Goal: Task Accomplishment & Management: Use online tool/utility

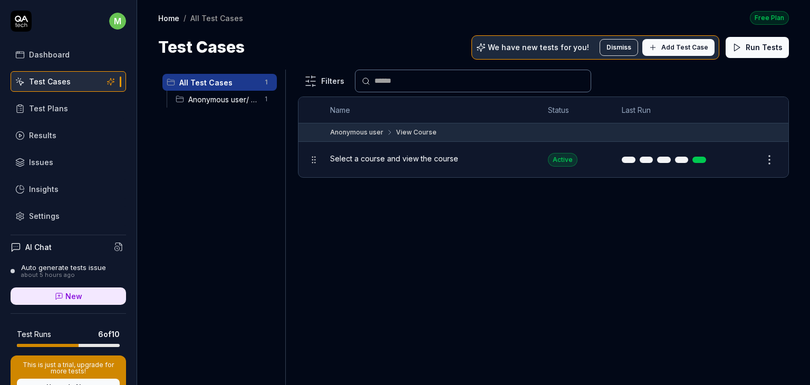
click at [438, 36] on div "Test Cases We have new tests for you! Dismiss Add Test Case Run Tests" at bounding box center [473, 47] width 631 height 24
click at [682, 43] on span "Add Test Case" at bounding box center [684, 47] width 47 height 9
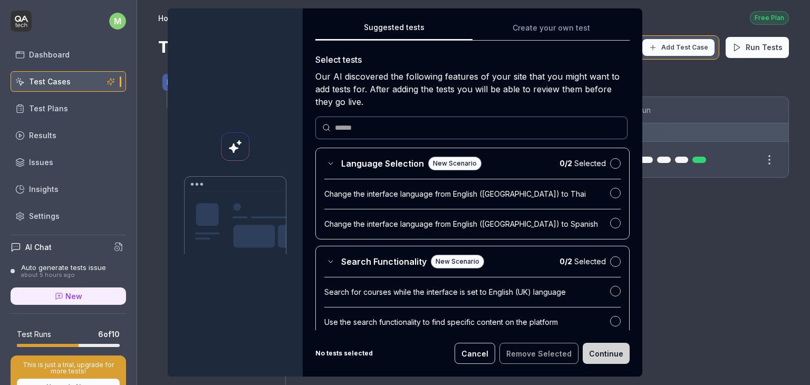
click at [352, 126] on input "text" at bounding box center [478, 127] width 286 height 11
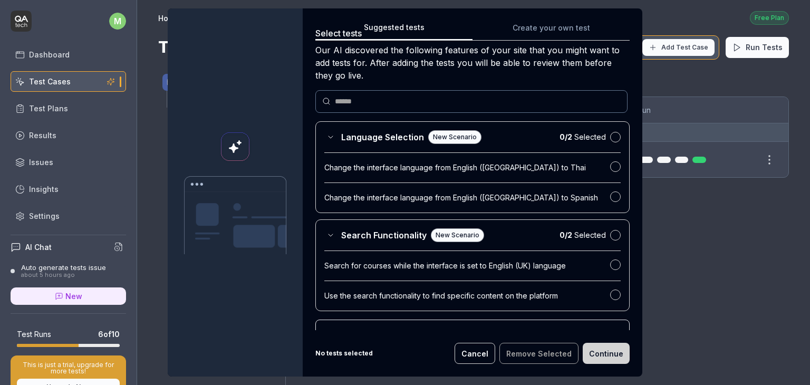
scroll to position [25, 0]
click at [419, 168] on div "Change the interface language from English ([GEOGRAPHIC_DATA]) to Thai" at bounding box center [467, 168] width 286 height 11
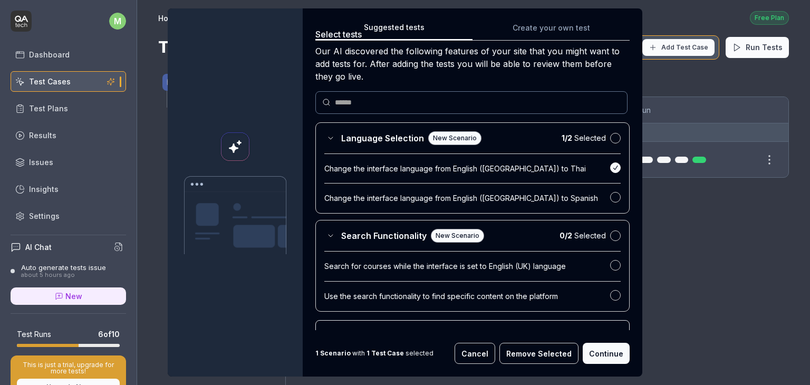
click at [419, 168] on div "Change the interface language from English ([GEOGRAPHIC_DATA]) to Thai" at bounding box center [467, 168] width 286 height 11
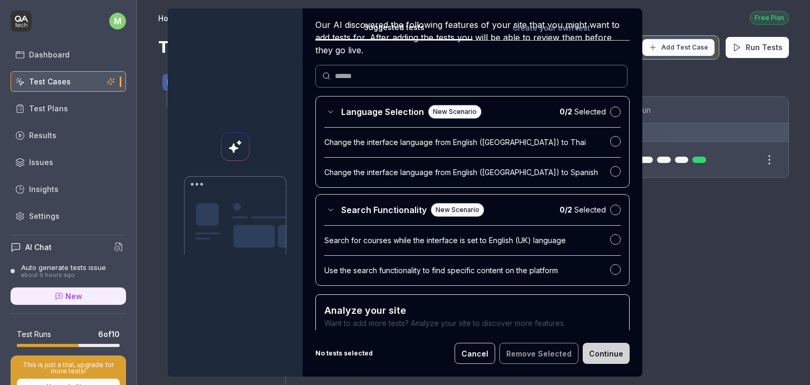
scroll to position [53, 0]
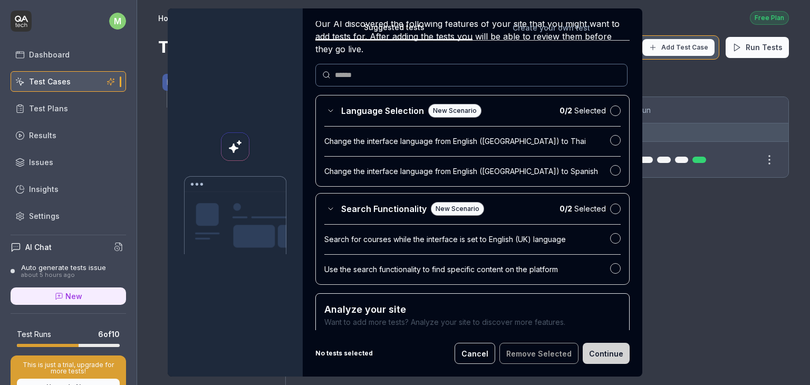
click at [418, 170] on div "Change the interface language from English ([GEOGRAPHIC_DATA]) to Spanish" at bounding box center [467, 171] width 286 height 11
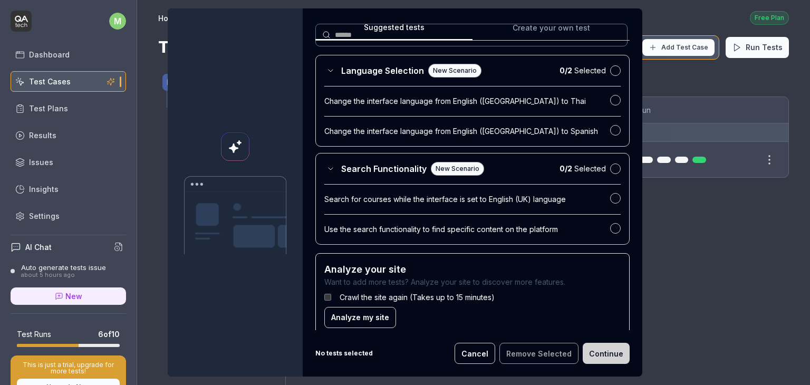
scroll to position [94, 0]
click at [456, 199] on div "Search for courses while the interface is set to English (UK) language" at bounding box center [467, 198] width 286 height 11
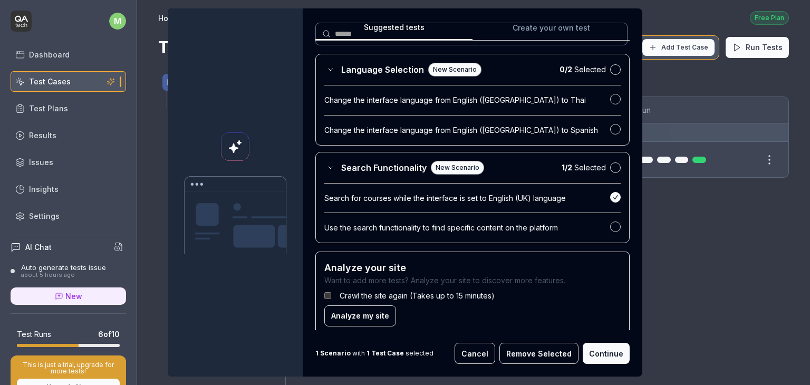
click at [456, 199] on div "Search for courses while the interface is set to English (UK) language" at bounding box center [467, 198] width 286 height 11
click at [433, 228] on div "Use the search functionality to find specific content on the platform" at bounding box center [467, 228] width 286 height 11
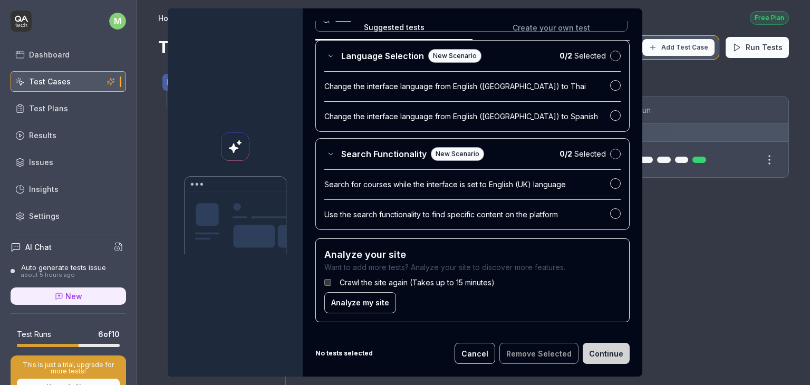
scroll to position [0, 0]
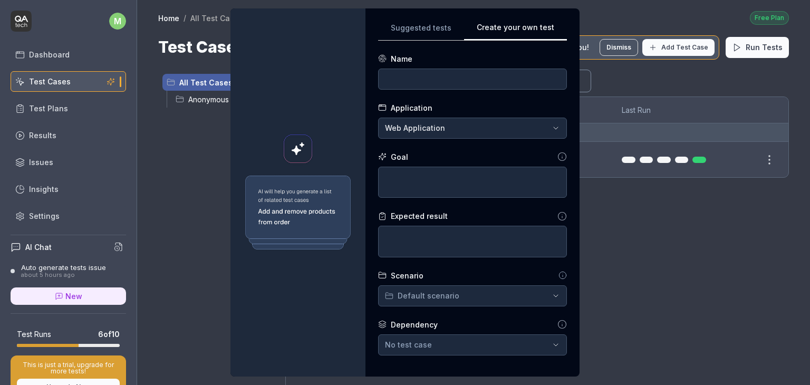
click at [544, 26] on button "Create your own test" at bounding box center [515, 31] width 103 height 19
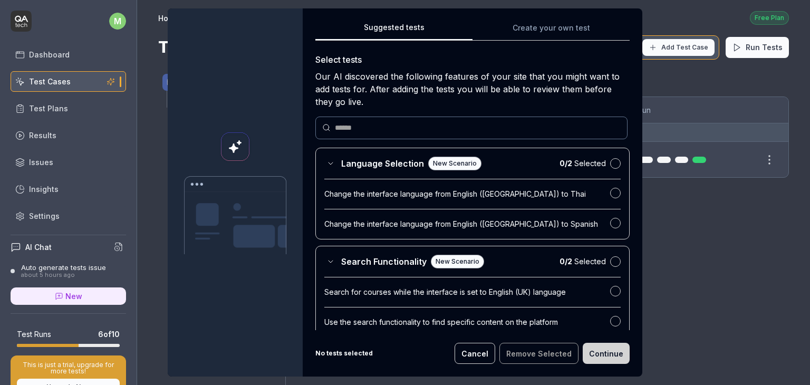
click at [411, 25] on button "Suggested tests" at bounding box center [393, 31] width 157 height 19
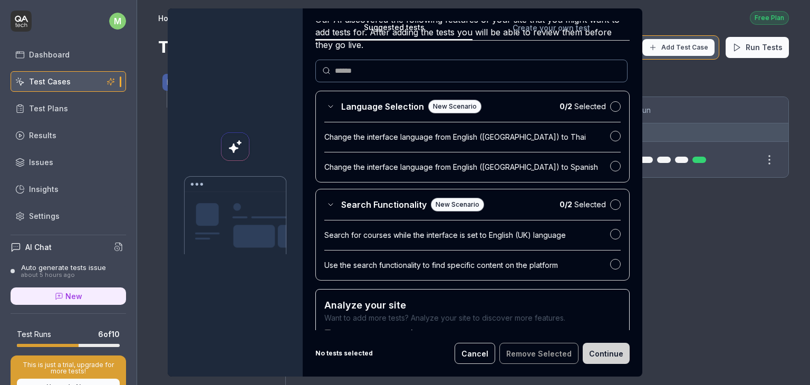
scroll to position [58, 0]
click at [610, 100] on button "button" at bounding box center [615, 105] width 11 height 11
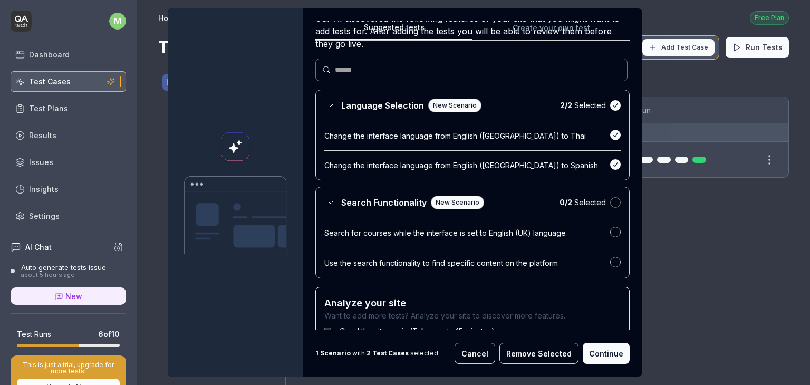
click at [610, 203] on button "button" at bounding box center [615, 202] width 11 height 11
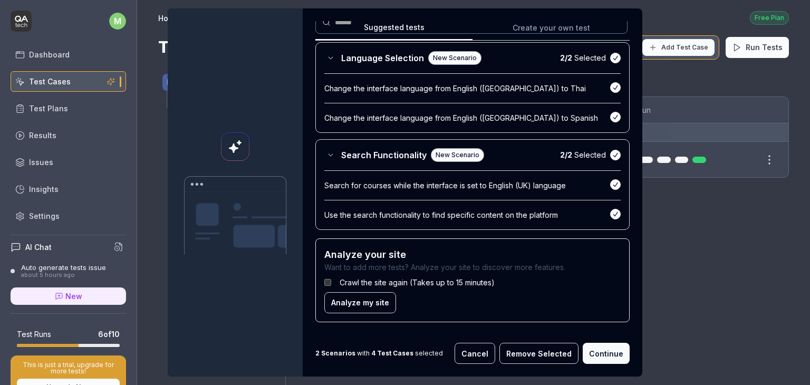
click at [594, 352] on button "Continue" at bounding box center [606, 353] width 47 height 21
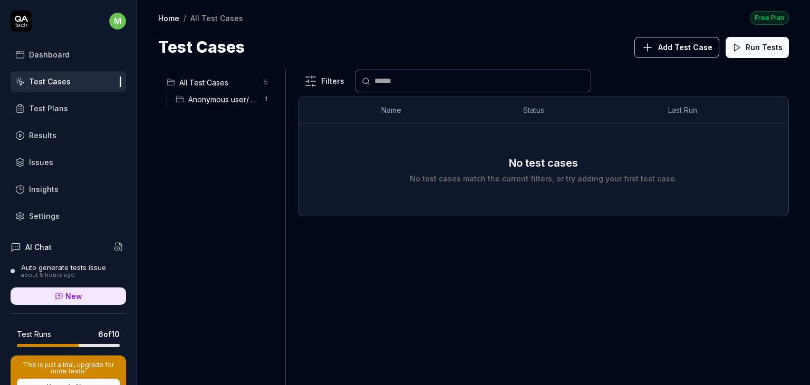
click at [208, 85] on span "All Test Cases" at bounding box center [218, 82] width 79 height 11
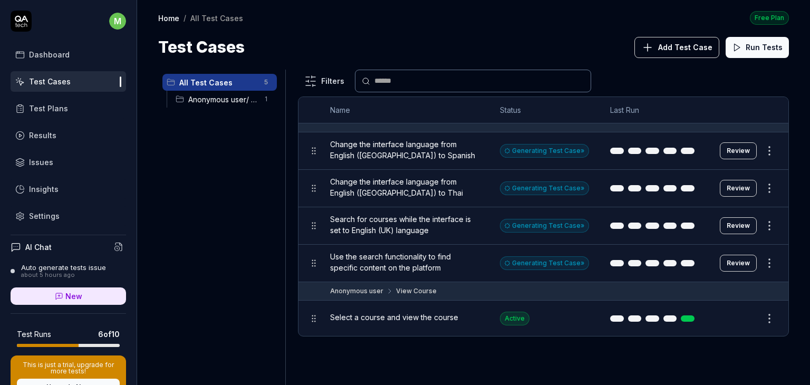
click at [222, 98] on span "Anonymous user/ View Course" at bounding box center [223, 99] width 70 height 11
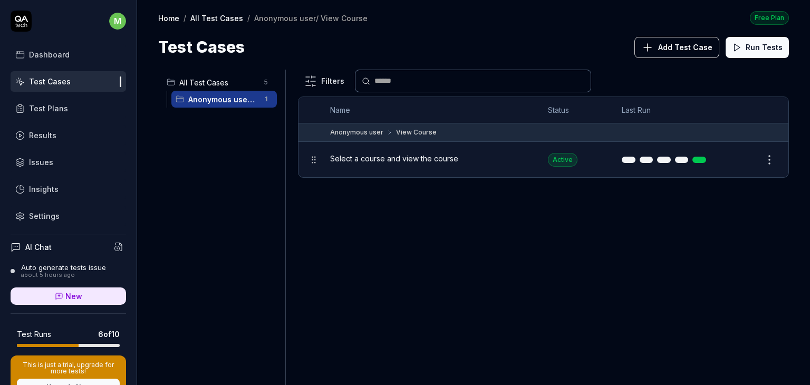
click at [217, 85] on span "All Test Cases" at bounding box center [218, 82] width 79 height 11
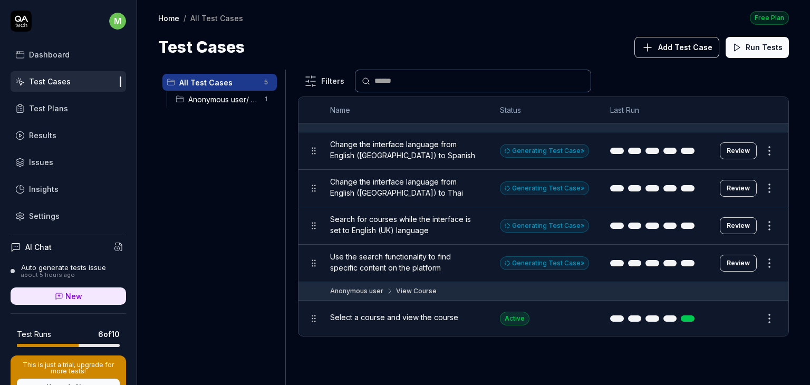
click at [538, 146] on div "Generating Test Case »" at bounding box center [544, 151] width 89 height 14
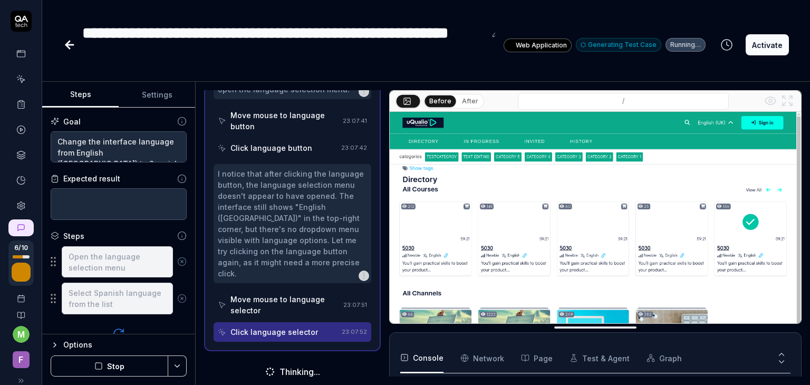
scroll to position [192, 0]
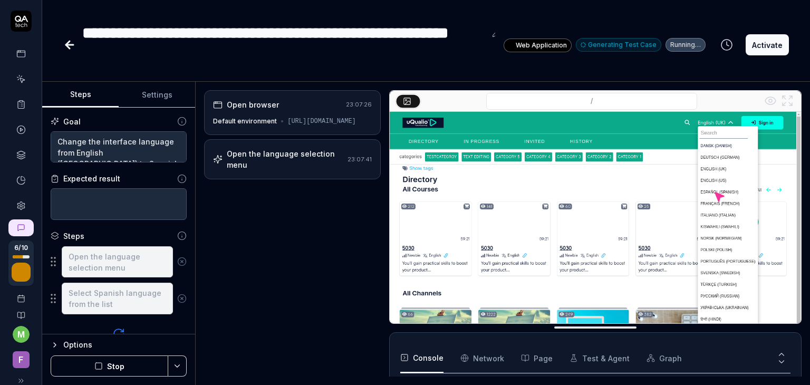
click at [19, 76] on icon at bounding box center [20, 78] width 9 height 9
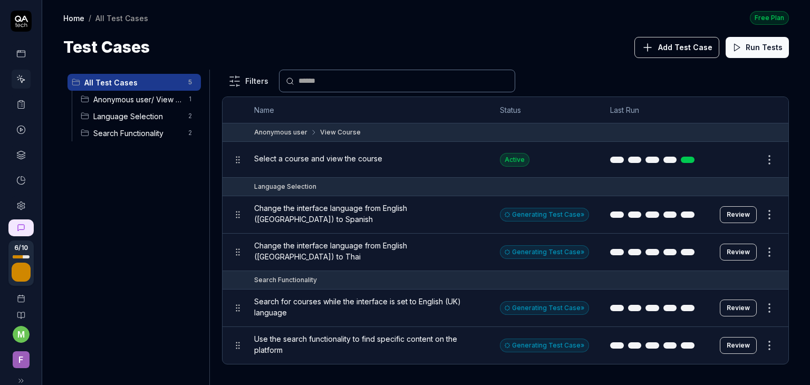
click at [16, 204] on icon at bounding box center [20, 205] width 9 height 9
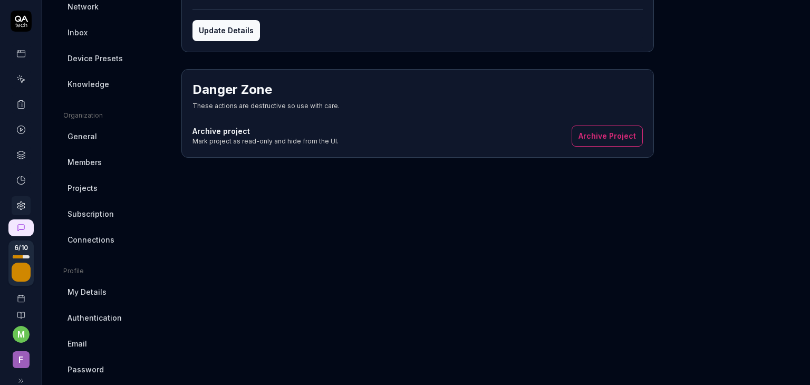
scroll to position [217, 0]
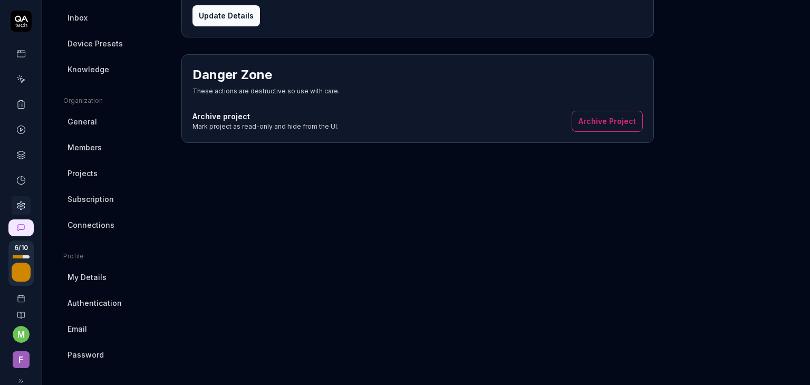
click at [108, 228] on span "Connections" at bounding box center [91, 224] width 47 height 11
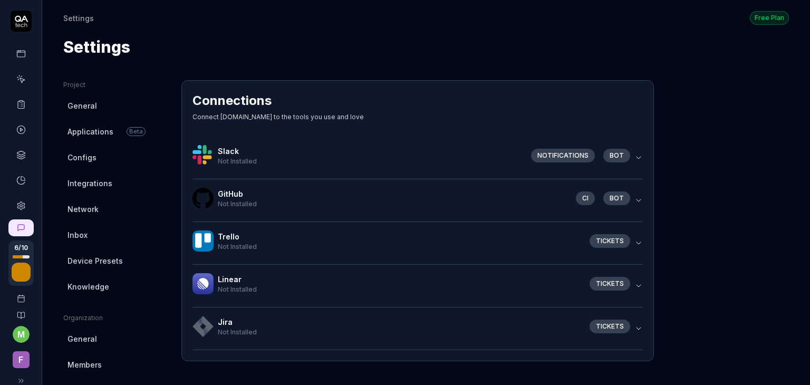
click at [92, 160] on span "Configs" at bounding box center [82, 157] width 29 height 11
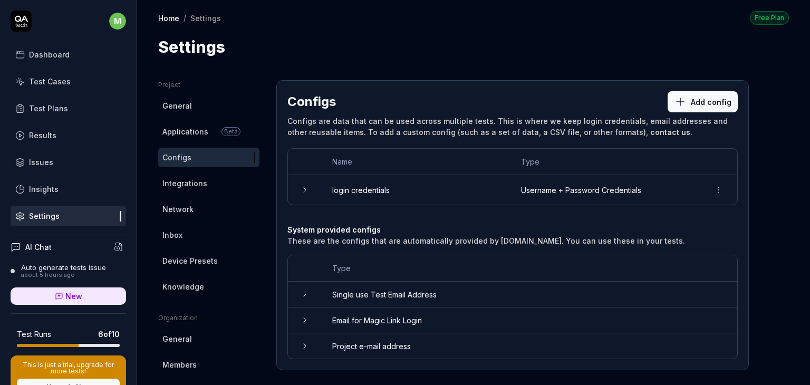
click at [315, 191] on td at bounding box center [305, 190] width 34 height 30
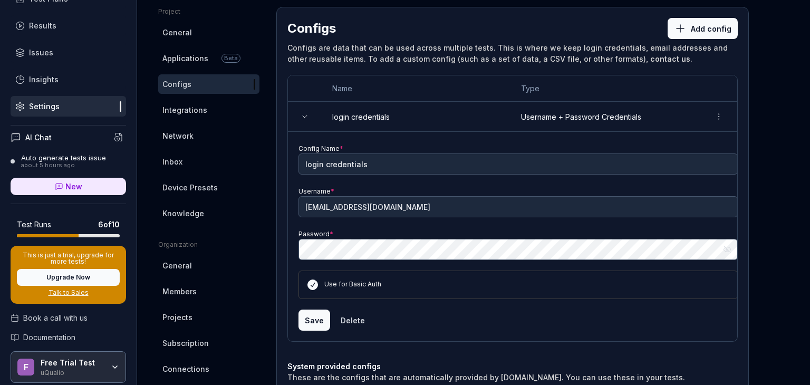
scroll to position [112, 0]
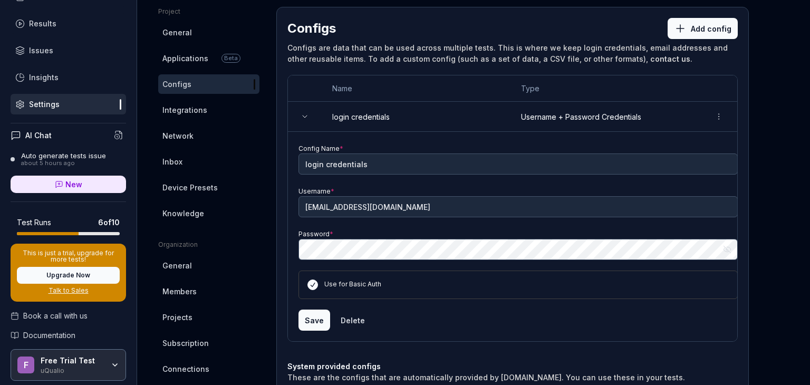
click at [79, 157] on div "Auto generate tests issue" at bounding box center [63, 155] width 85 height 8
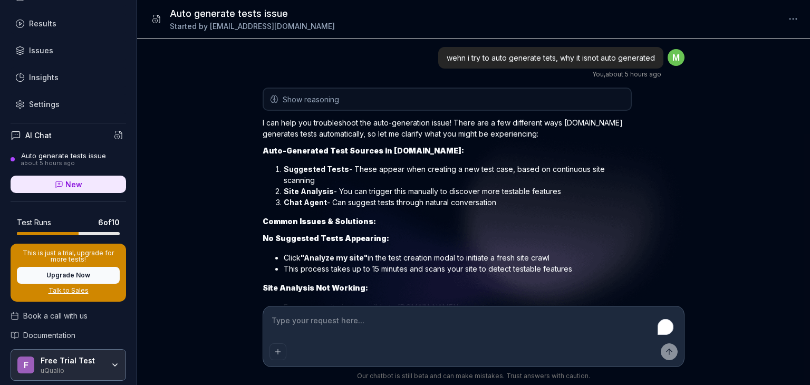
scroll to position [1374, 0]
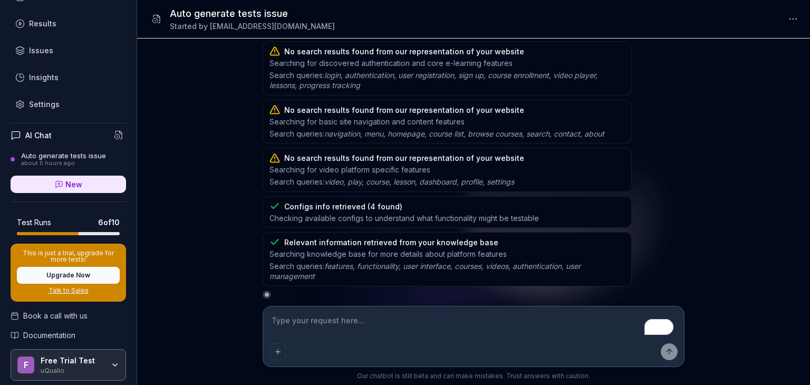
click at [302, 327] on textarea "To enrich screen reader interactions, please activate Accessibility in Grammarl…" at bounding box center [474, 326] width 408 height 26
click at [331, 323] on textarea "To enrich screen reader interactions, please activate Accessibility in Grammarl…" at bounding box center [474, 326] width 408 height 26
type textarea "*"
type textarea "n"
type textarea "*"
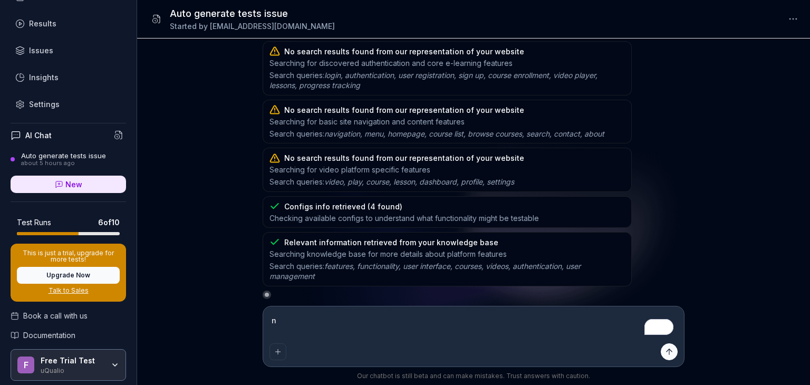
type textarea "nn"
type textarea "*"
type textarea "n"
type textarea "*"
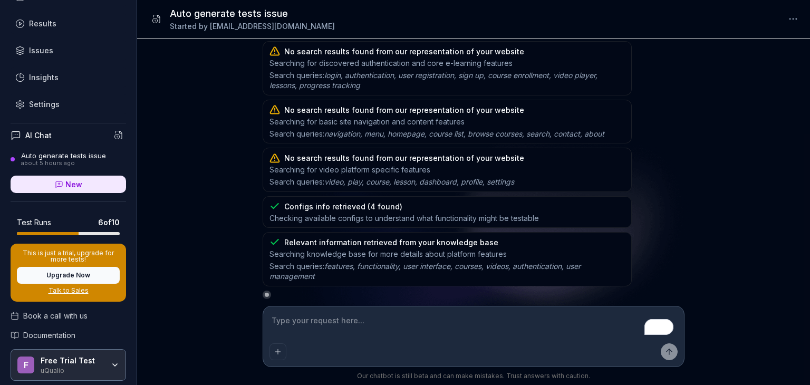
type textarea "A"
type textarea "*"
type textarea "Ag"
type textarea "*"
type textarea "Age"
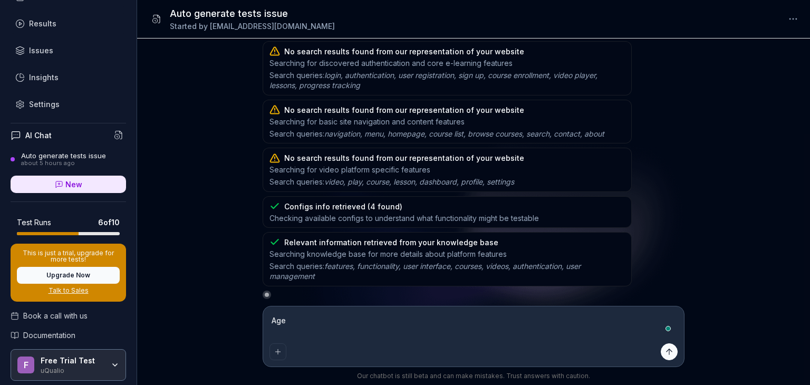
type textarea "*"
type textarea "Agen"
type textarea "*"
type textarea "Agent"
type textarea "*"
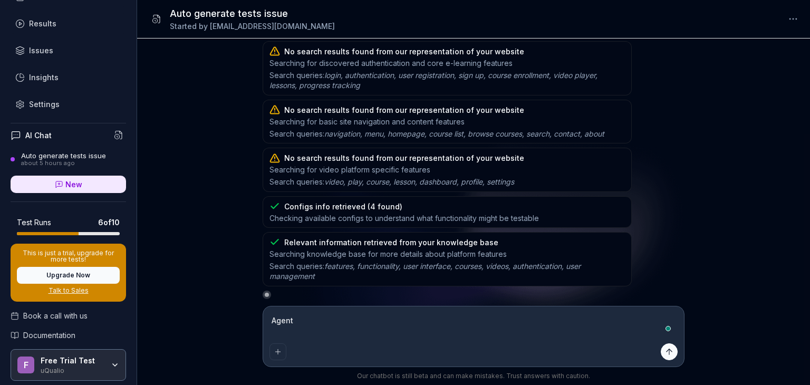
type textarea "Agent"
type textarea "*"
type textarea "Agent h"
type textarea "*"
type textarea "Agent ha"
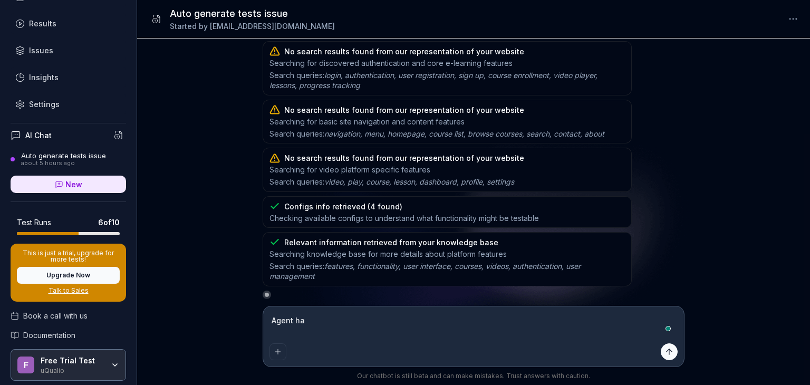
type textarea "*"
type textarea "Agent has"
type textarea "*"
type textarea "Agent has"
type textarea "*"
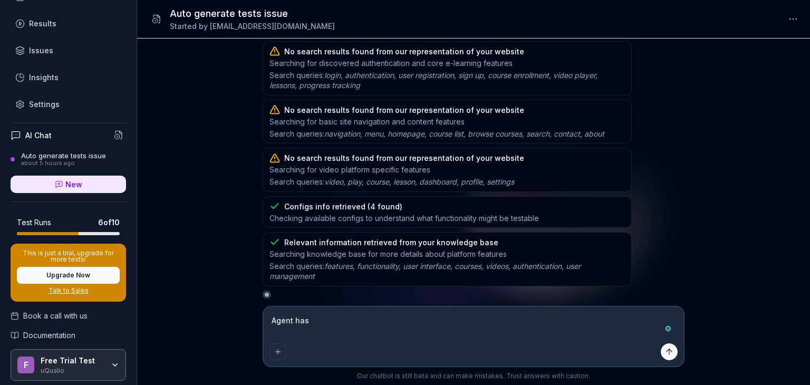
type textarea "Agent has c"
type textarea "*"
type textarea "Agent has cr"
type textarea "*"
type textarea "Agent has cre"
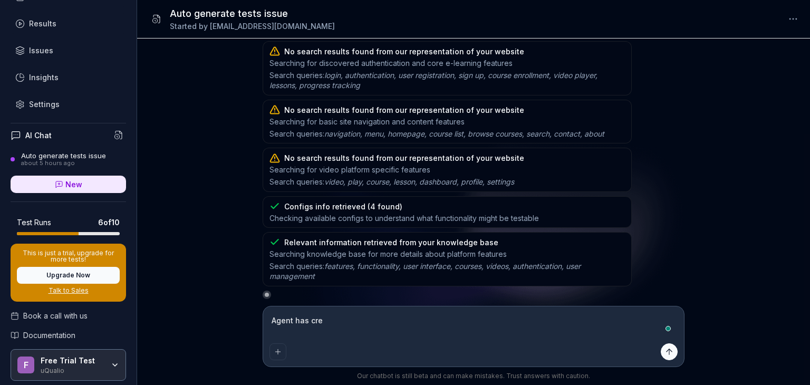
type textarea "*"
type textarea "Agent has cret"
type textarea "*"
type textarea "Agent has crete"
type textarea "*"
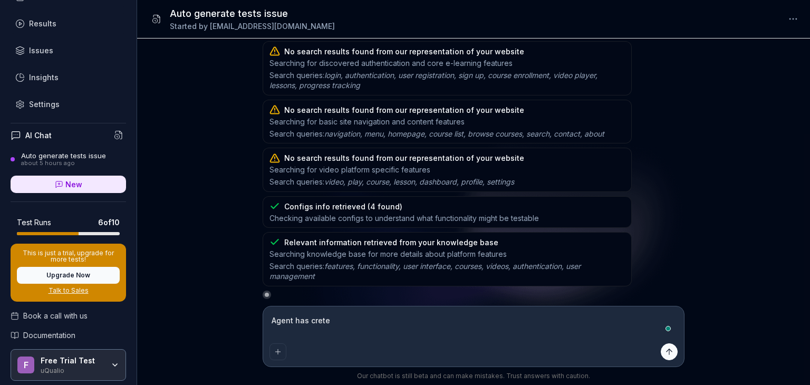
type textarea "Agent has creted"
type textarea "*"
type textarea "Agent has creted"
type textarea "*"
type textarea "Agent has creted 3"
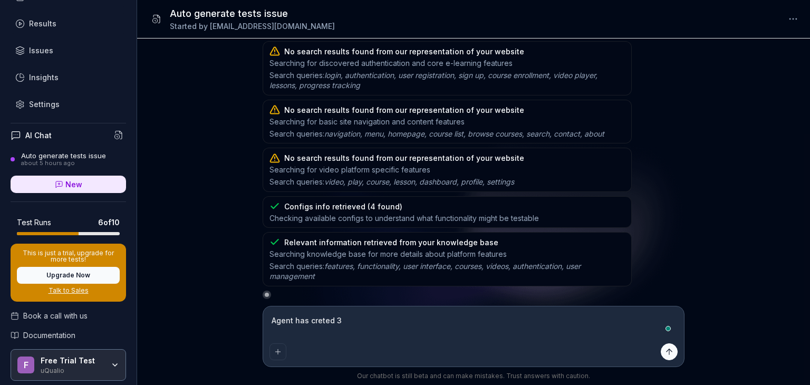
type textarea "*"
type textarea "Agent has creted 3"
type textarea "*"
type textarea "Agent has creted 3 t"
type textarea "*"
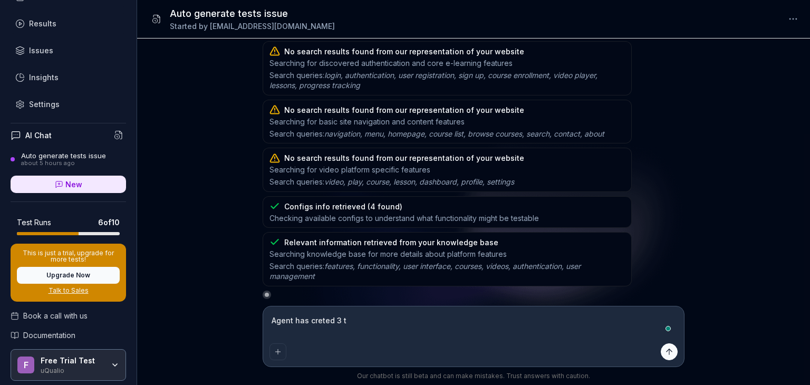
type textarea "Agent has creted 3 te"
type textarea "*"
type textarea "Agent has creted 3 tes"
type textarea "*"
type textarea "Agent has creted 3 test"
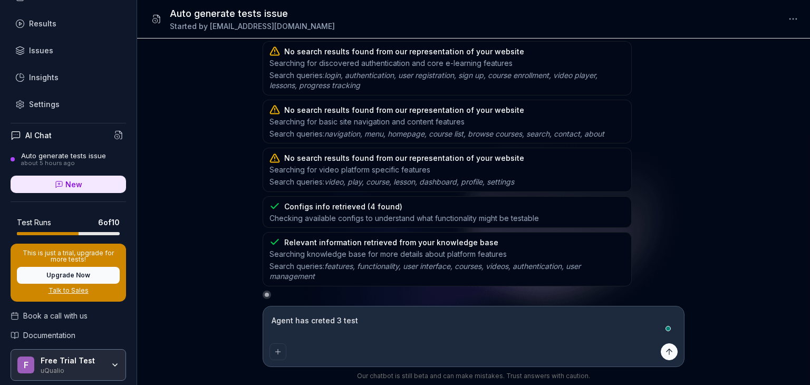
type textarea "*"
type textarea "Agent has creted 3 test"
type textarea "*"
type textarea "Agent has creted 3 test c"
type textarea "*"
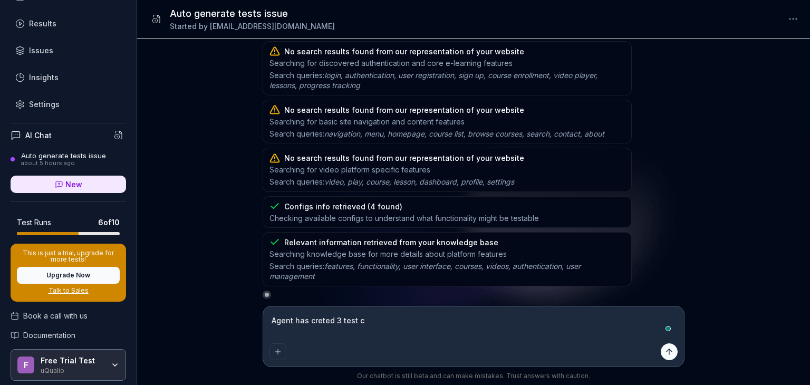
type textarea "Agent has creted 3 test ca"
type textarea "*"
type textarea "Agent has creted 3 test cas"
type textarea "*"
type textarea "Agent has creted 3 test case"
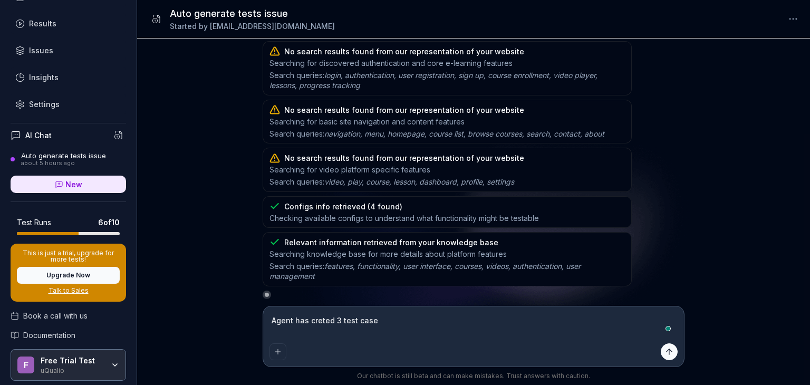
type textarea "*"
type textarea "Agent has creted 3 test cases"
type textarea "*"
type textarea "Agent has creted 3 test cases."
type textarea "*"
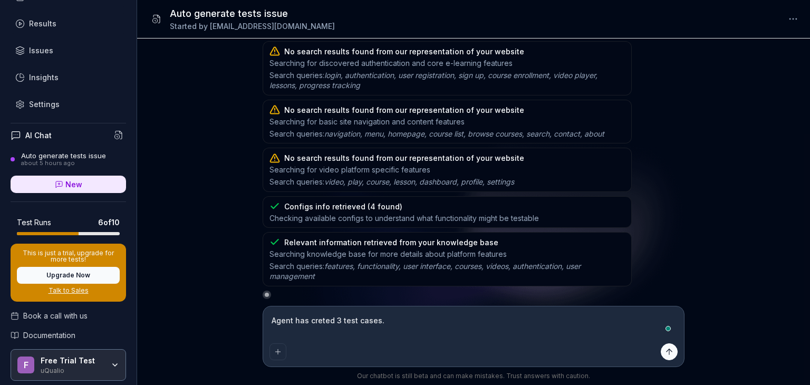
type textarea "Agent has creted 3 test cases."
type textarea "*"
type textarea "Agent has creted 3 test cases. b"
type textarea "*"
type textarea "Agent has creted 3 test cases. bu"
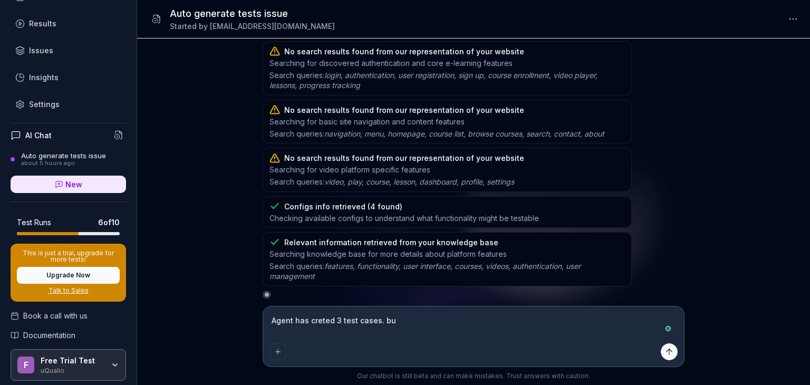
type textarea "*"
type textarea "Agent has creted 3 test cases. but"
type textarea "*"
type textarea "Agent has creted 3 test cases. but"
type textarea "*"
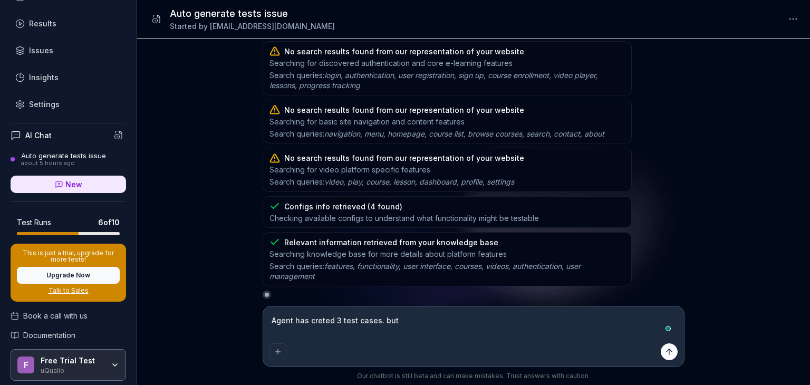
type textarea "Agent has creted 3 test cases. but t"
type textarea "*"
type textarea "Agent has creted 3 test cases. but th"
type textarea "*"
type textarea "Agent has creted 3 test cases. but the"
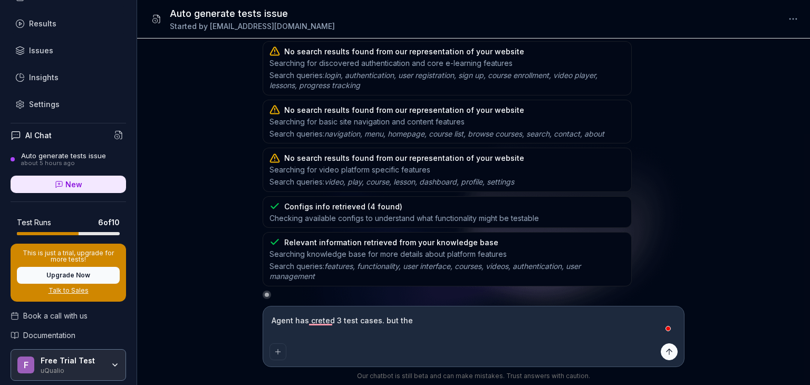
type textarea "*"
type textarea "Agent has creted 3 test cases. but there"
type textarea "*"
type textarea "Agent has creted 3 test cases. but there's"
type textarea "*"
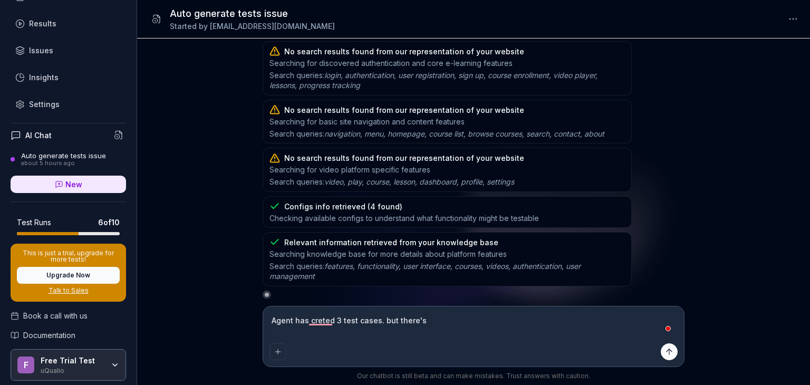
type textarea "Agent has creted 3 test cases. but there's"
type textarea "*"
type textarea "Agent has creted 3 test cases. but there's a"
type textarea "*"
type textarea "Agent has creted 3 test cases. but there's a"
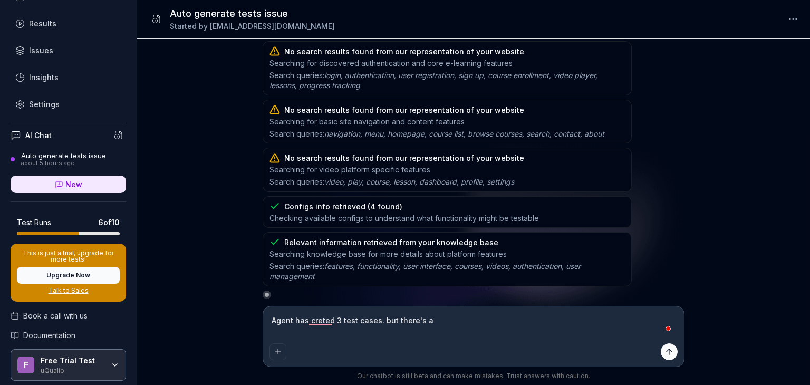
type textarea "*"
type textarea "Agent has creted 3 test cases. but there's a s"
type textarea "*"
type textarea "Agent has creted 3 test cases. but there's a si"
type textarea "*"
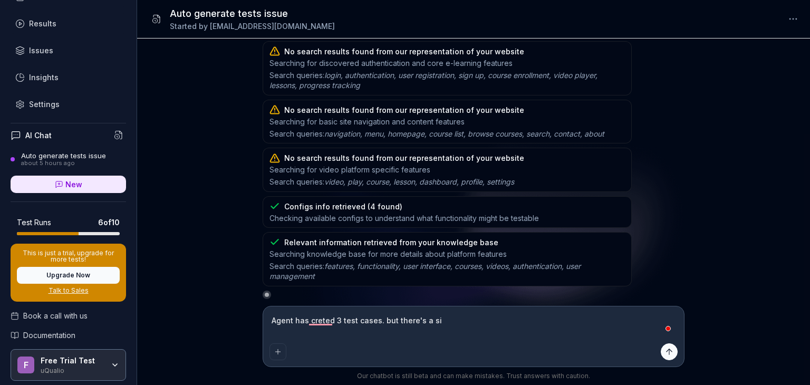
type textarea "Agent has creted 3 test cases. but there's a sig"
type textarea "*"
type textarea "Agent has creted 3 test cases. but there's a sign"
type textarea "*"
type textarea "Agent has creted 3 test cases. but there's a sign"
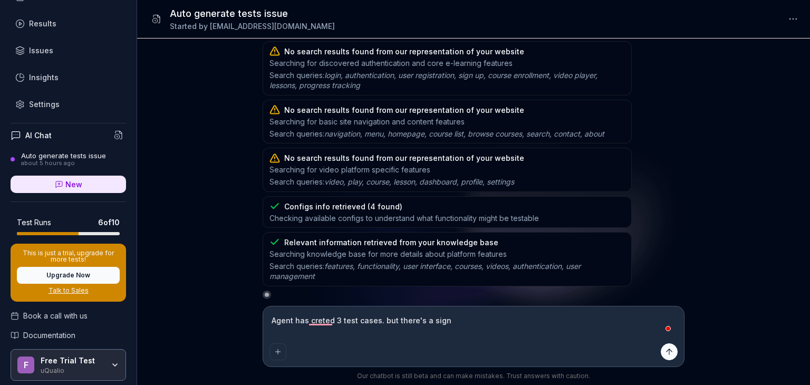
type textarea "*"
type textarea "Agent has creted 3 test cases. but there's a sign i"
type textarea "*"
type textarea "Agent has creted 3 test cases. but there's a sign in"
type textarea "*"
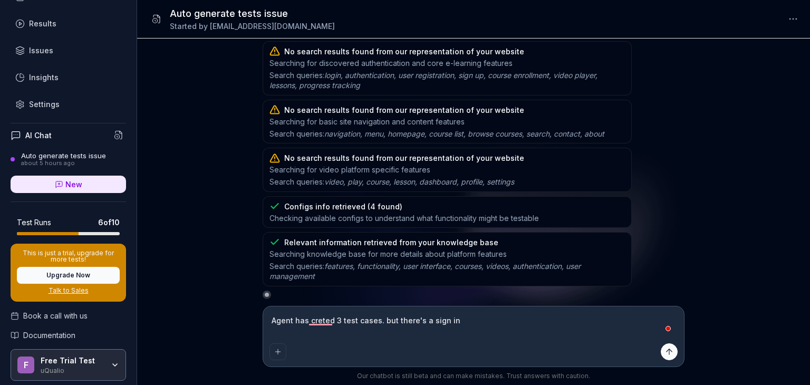
type textarea "Agent has creted 3 test cases. but there's a sign in"
type textarea "*"
type textarea "Agent has creted 3 test cases. but there's a sign in b"
type textarea "*"
type textarea "Agent has creted 3 test cases. but there's a sign in bu"
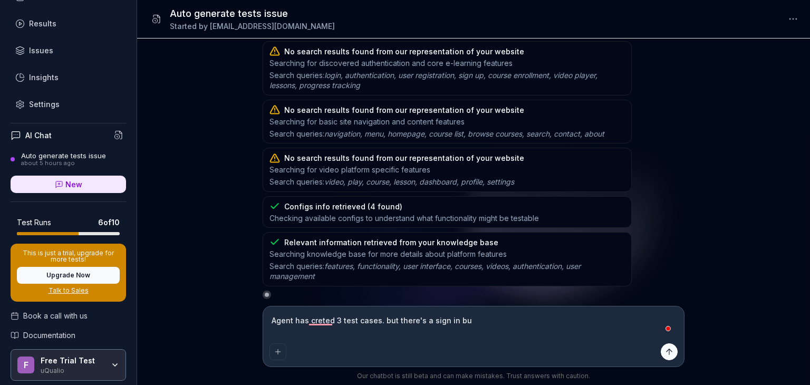
type textarea "*"
type textarea "Agent has creted 3 test cases. but there's a sign in but"
type textarea "*"
type textarea "Agent has creted 3 test cases. but there's a sign in butt"
type textarea "*"
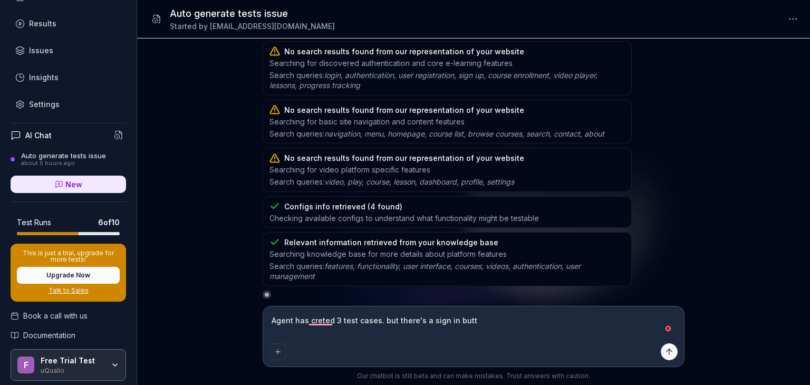
type textarea "Agent has creted 3 test cases. but there's a sign in butto"
type textarea "*"
type textarea "Agent has creted 3 test cases. but there's a sign in button"
type textarea "*"
type textarea "Agent has creted 3 test cases. but there's a sign in button"
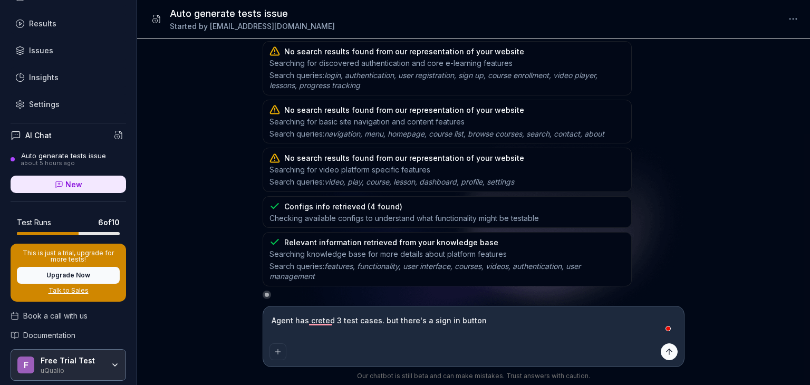
type textarea "*"
type textarea "Agent has creted 3 test cases. but there's a sign in button a"
type textarea "*"
type textarea "Agent has creted 3 test cases. but there's a sign in button an"
type textarea "*"
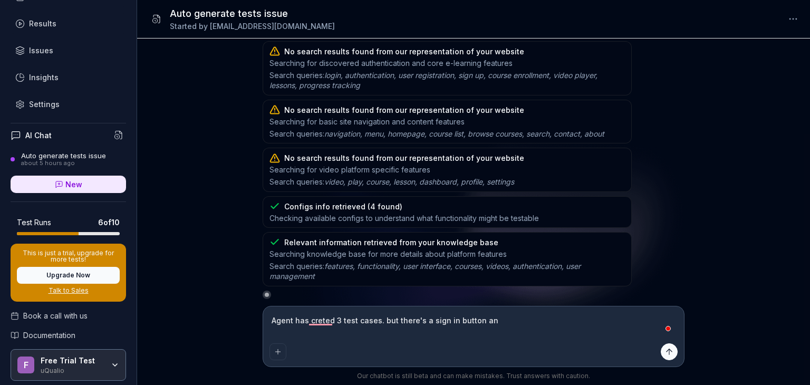
type textarea "Agent has creted 3 test cases. but there's a sign in button and"
type textarea "*"
type textarea "Agent has creted 3 test cases. but there's a sign in button and"
type textarea "*"
type textarea "Agent has creted 3 test cases. but there's a sign in button and i"
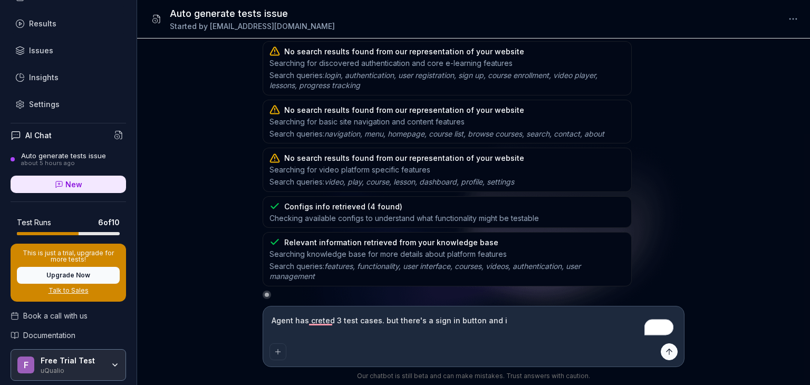
type textarea "*"
type textarea "Agent has creted 3 test cases. but there's a sign in button and i"
type textarea "*"
type textarea "Agent has creted 3 test cases. but there's a sign in button and i h"
type textarea "*"
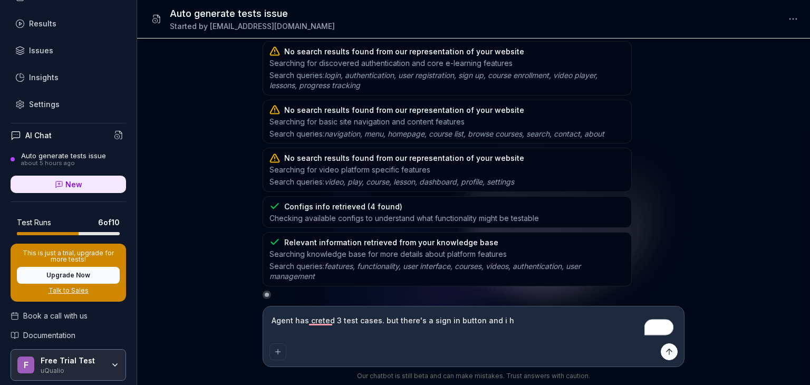
type textarea "Agent has creted 3 test cases. but there's a sign in button and i ha"
type textarea "*"
type textarea "Agent has creted 3 test cases. but there's a sign in button and i hav"
type textarea "*"
type textarea "Agent has creted 3 test cases. but there's a sign in button and i have"
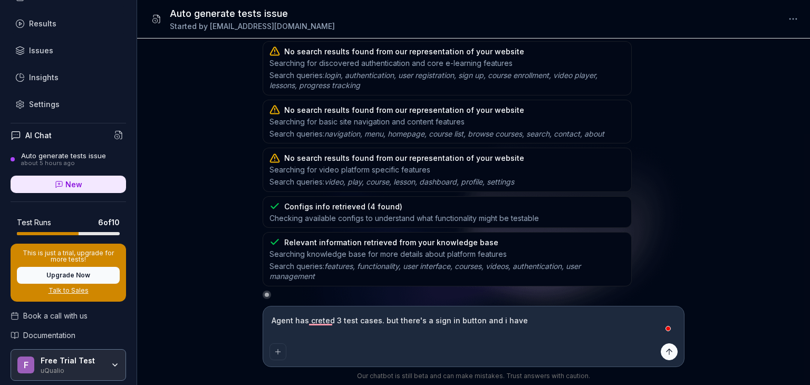
type textarea "*"
type textarea "Agent has creted 3 test cases. but there's a sign in button and i have"
type textarea "*"
type textarea "Agent has creted 3 test cases. but there's a sign in button and i have a"
type textarea "*"
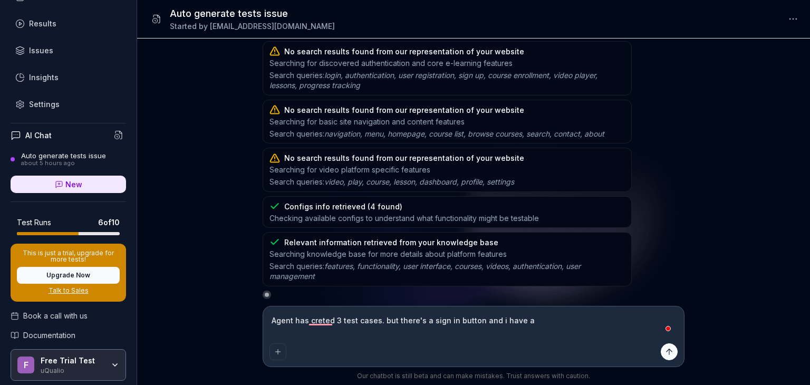
type textarea "Agent has creted 3 test cases. but there's a sign in button and i have ad"
type textarea "*"
type textarea "Agent has creted 3 test cases. but there's a sign in button and i have add"
type textarea "*"
type textarea "Agent has creted 3 test cases. but there's a sign in button and i have addd"
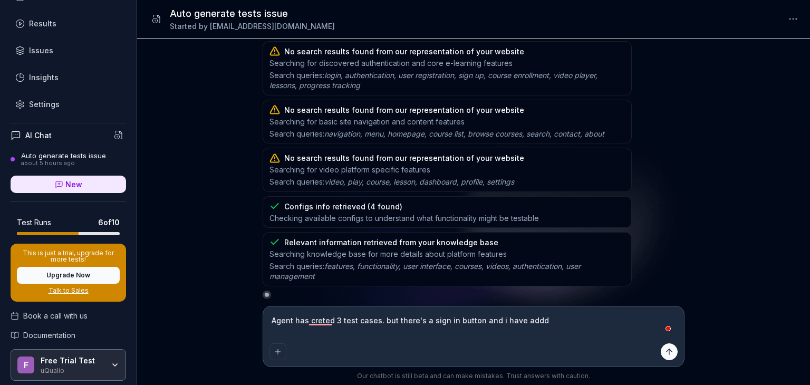
type textarea "*"
type textarea "Agent has creted 3 test cases. but there's a sign in button and i have addd"
type textarea "*"
type textarea "Agent has creted 3 test cases. but there's a sign in button and i have addd th"
type textarea "*"
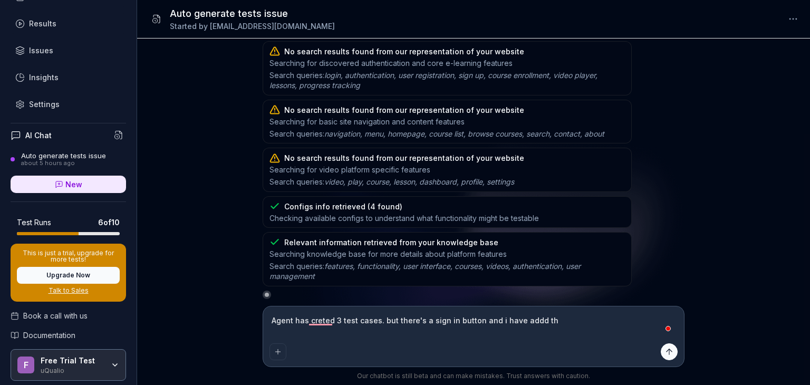
type textarea "Agent has creted 3 test cases. but there's a sign in button and i have addd the"
type textarea "*"
type textarea "Agent has creted 3 test cases. but there's a sign in button and i have addd the…"
type textarea "*"
type textarea "Agent has creted 3 test cases. but there's a sign in button and i have addd the…"
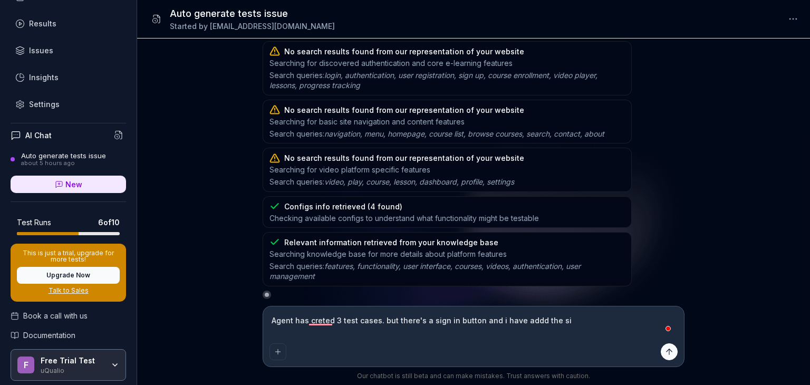
type textarea "*"
type textarea "Agent has creted 3 test cases. but there's a sign in button and i have addd the…"
type textarea "*"
type textarea "Agent has creted 3 test cases. but there's a sign in button and i have addd the…"
type textarea "*"
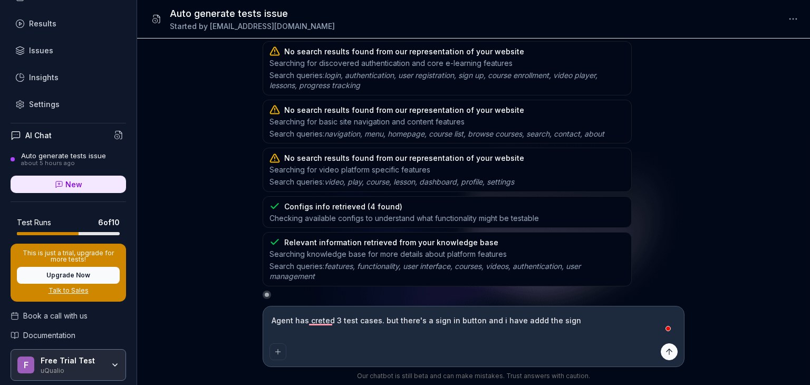
type textarea "Agent has creted 3 test cases. but there's a sign in button and i have addd the…"
type textarea "*"
type textarea "Agent has creted 3 test cases. but there's a sign in button and i have addd the…"
type textarea "*"
type textarea "Agent has creted 3 test cases. but there's a sign in button and i have addd the…"
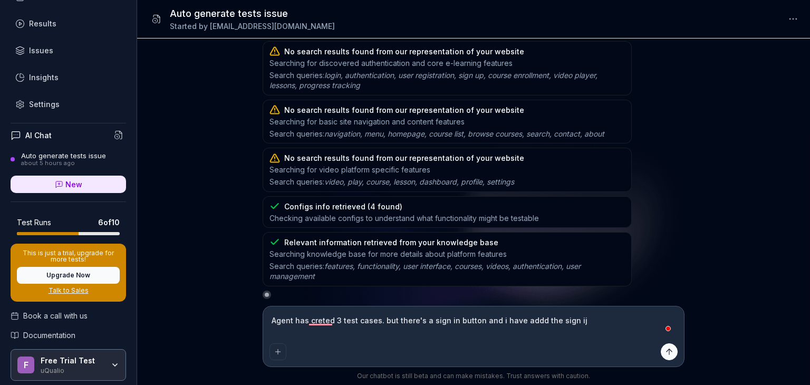
type textarea "*"
type textarea "Agent has creted 3 test cases. but there's a sign in button and i have addd the…"
type textarea "*"
type textarea "Agent has creted 3 test cases. but there's a sign in button and i have addd the…"
type textarea "*"
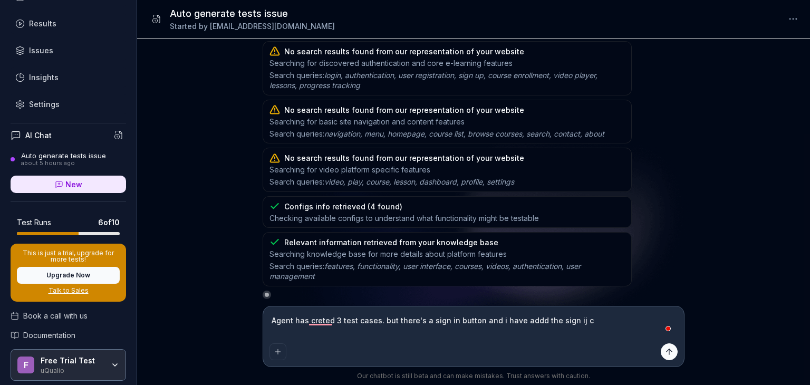
type textarea "Agent has creted 3 test cases. but there's a sign in button and i have addd the…"
type textarea "*"
type textarea "Agent has creted 3 test cases. but there's a sign in button and i have addd the…"
type textarea "*"
type textarea "Agent has creted 3 test cases. but there's a sign in button and i have addd the…"
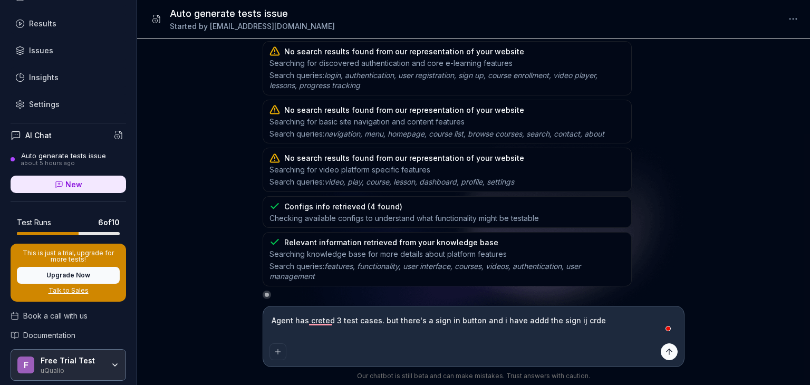
type textarea "*"
type textarea "Agent has creted 3 test cases. but there's a sign in button and i have addd the…"
type textarea "*"
type textarea "Agent has creted 3 test cases. but there's a sign in button and i have addd the…"
type textarea "*"
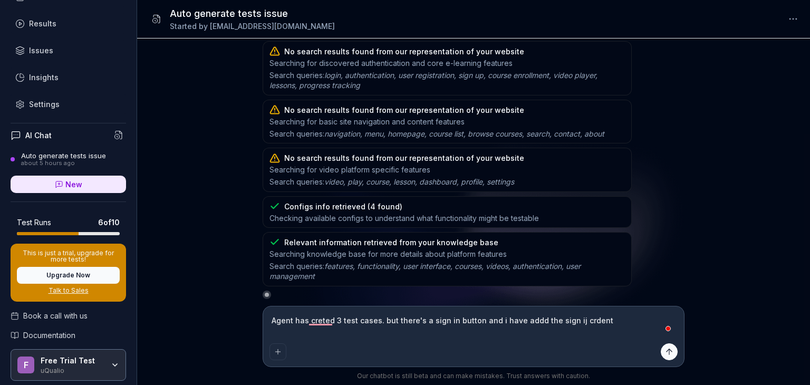
type textarea "Agent has creted 3 test cases. but there's a sign in button and i have addd the…"
type textarea "*"
type textarea "Agent has creted 3 test cases. but there's a sign in button and i have addd the…"
type textarea "*"
type textarea "Agent has creted 3 test cases. but there's a sign in button and i have addd the…"
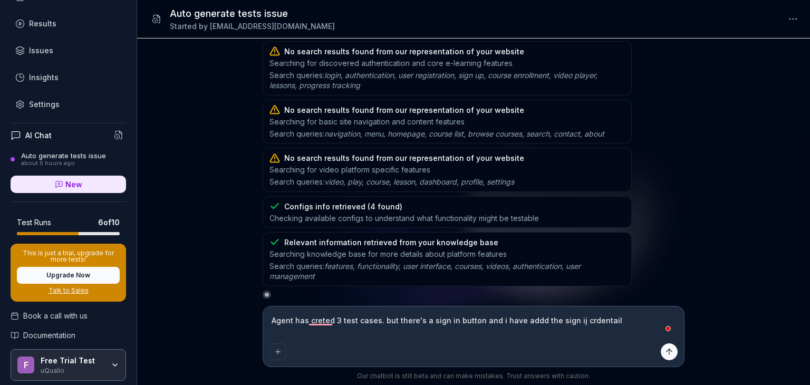
type textarea "*"
type textarea "Agent has creted 3 test cases. but there's a sign in button and i have addd the…"
type textarea "*"
type textarea "Agent has creted 3 test cases. but there's a sign in button and i have addd the…"
type textarea "*"
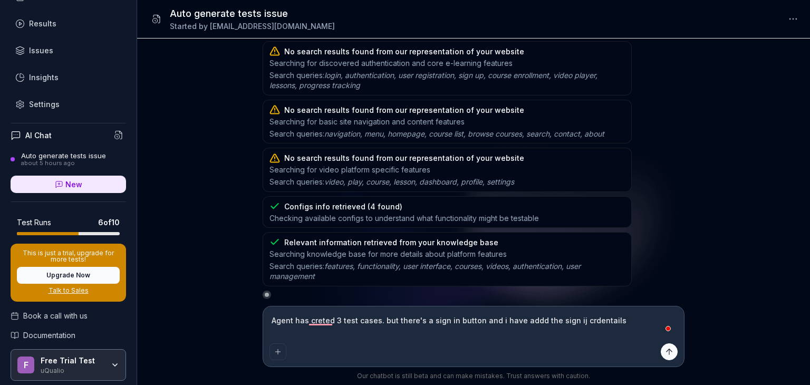
type textarea "Agent has creted 3 test cases. but there's a sign in button and i have addd the…"
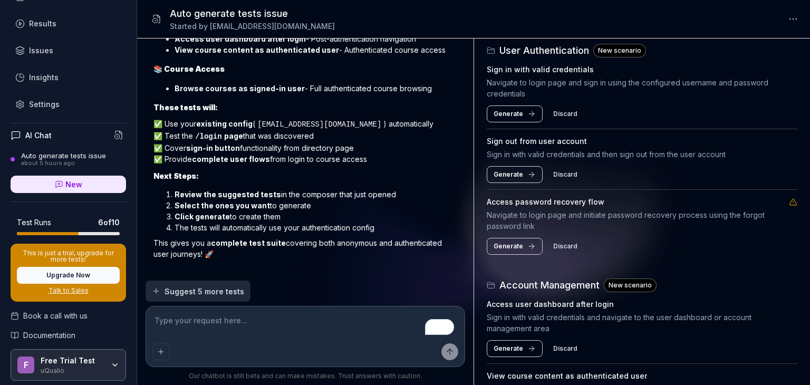
scroll to position [43, 0]
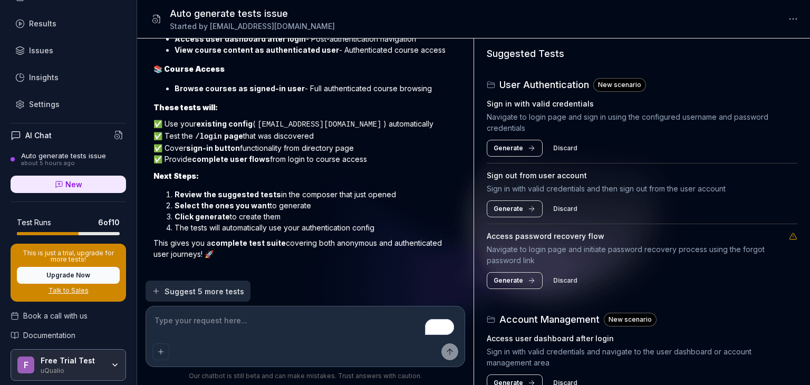
click at [564, 285] on button "Discard" at bounding box center [565, 280] width 37 height 17
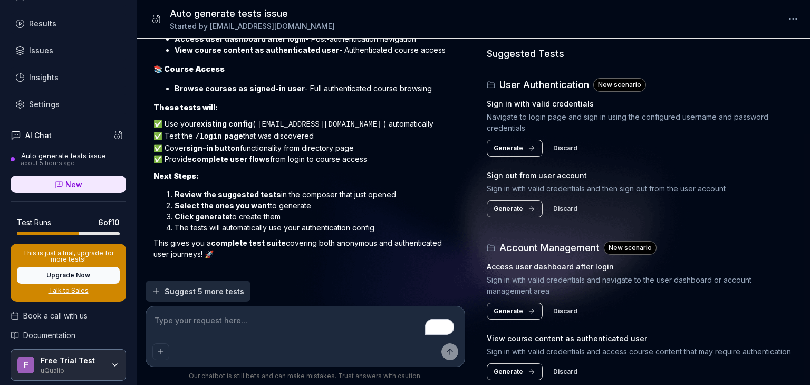
scroll to position [0, 0]
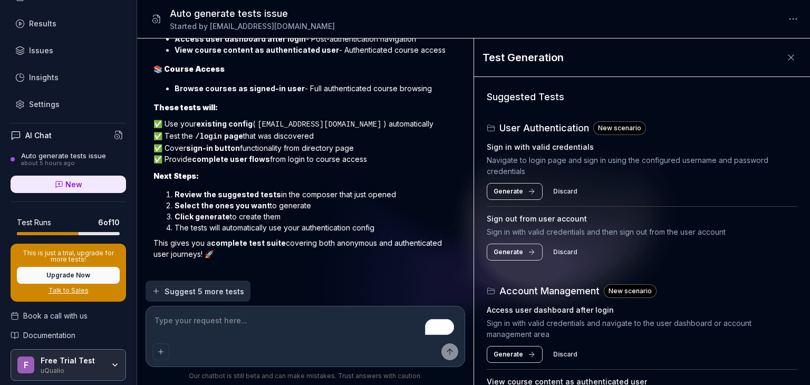
click at [518, 195] on span "Generate" at bounding box center [509, 191] width 30 height 9
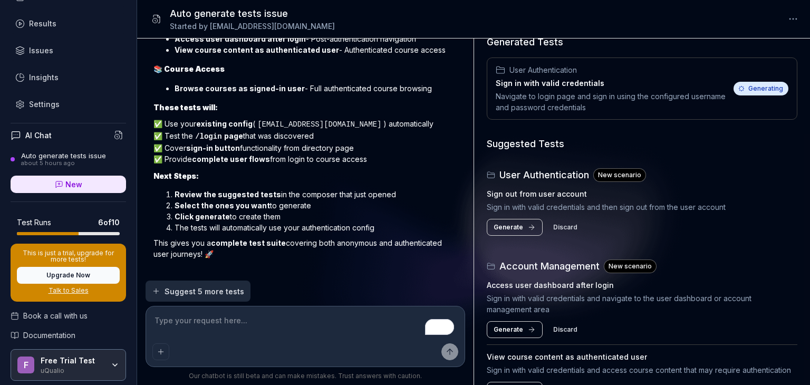
scroll to position [55, 0]
click at [565, 228] on button "Discard" at bounding box center [565, 227] width 37 height 17
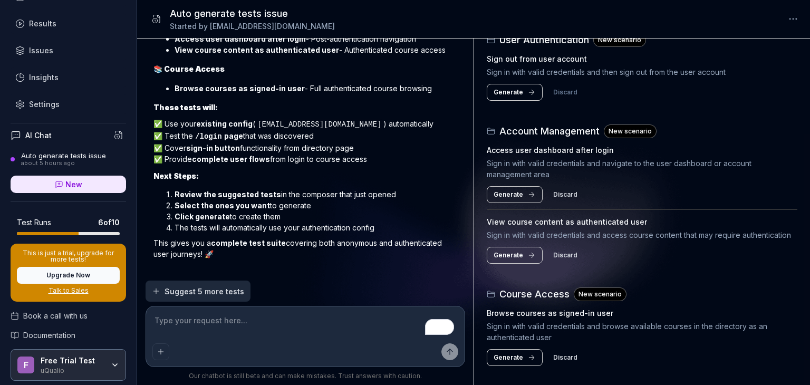
scroll to position [109, 0]
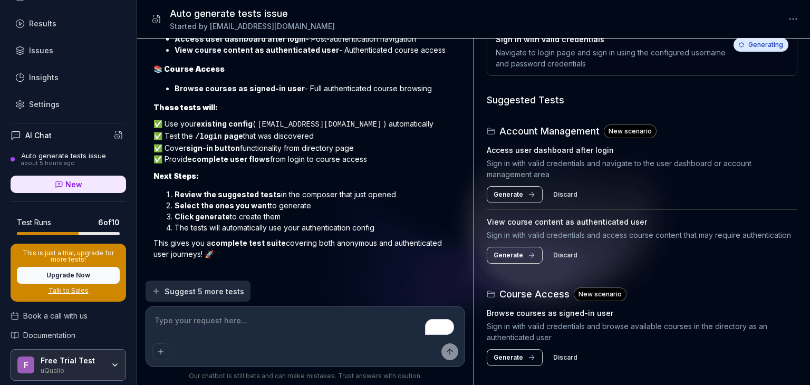
click at [520, 190] on span "Generate" at bounding box center [509, 194] width 30 height 9
click at [514, 253] on span "Generate" at bounding box center [509, 255] width 30 height 9
click at [523, 357] on button "Generate" at bounding box center [515, 357] width 56 height 17
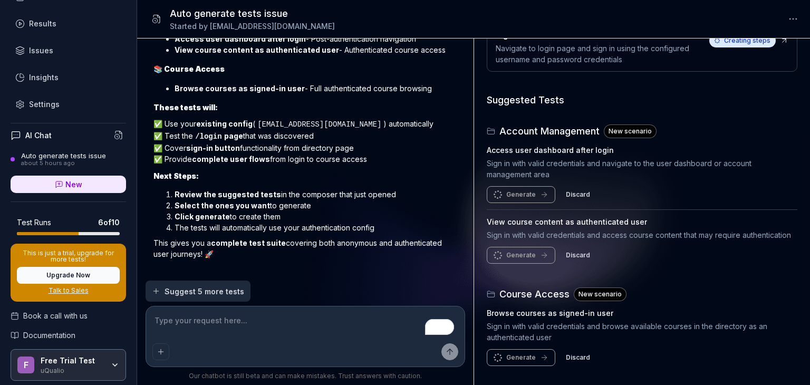
scroll to position [100, 0]
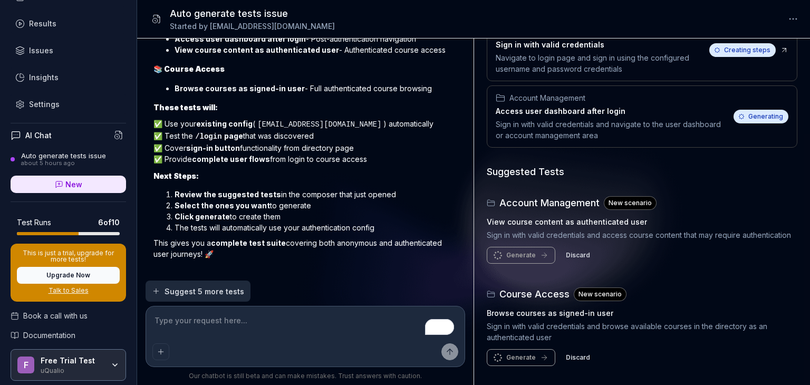
click at [220, 313] on textarea "To enrich screen reader interactions, please activate Accessibility in Grammarl…" at bounding box center [305, 326] width 306 height 26
click at [54, 26] on div "Results" at bounding box center [42, 23] width 27 height 11
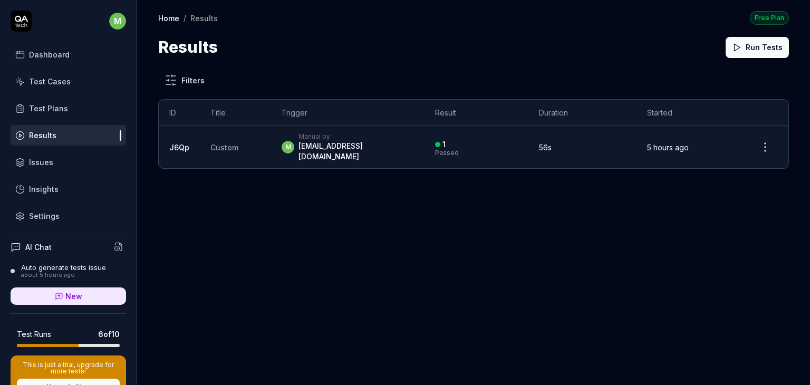
click at [57, 79] on div "Test Cases" at bounding box center [50, 81] width 42 height 11
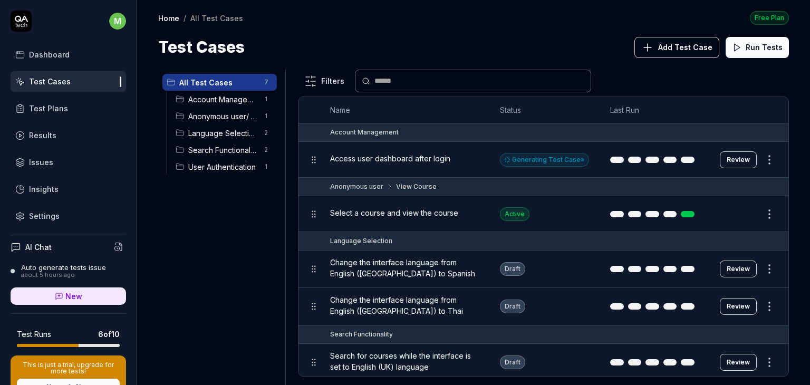
scroll to position [95, 0]
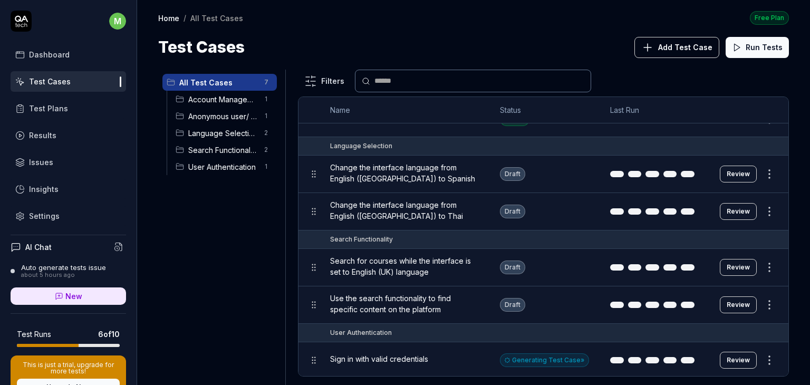
click at [237, 167] on span "User Authentication" at bounding box center [223, 166] width 70 height 11
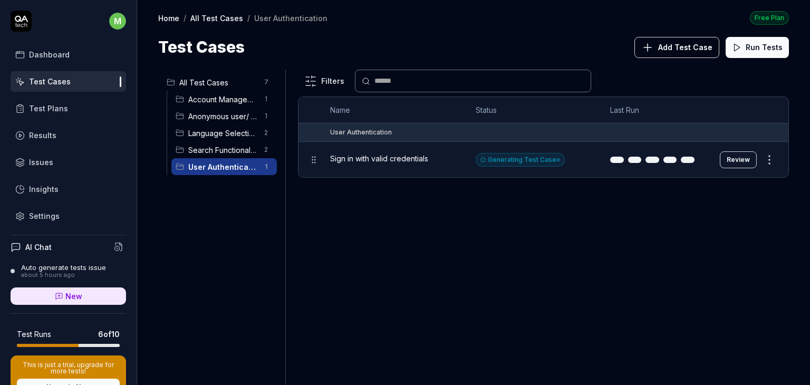
scroll to position [0, 0]
click at [209, 145] on span "Search Functionality" at bounding box center [223, 150] width 70 height 11
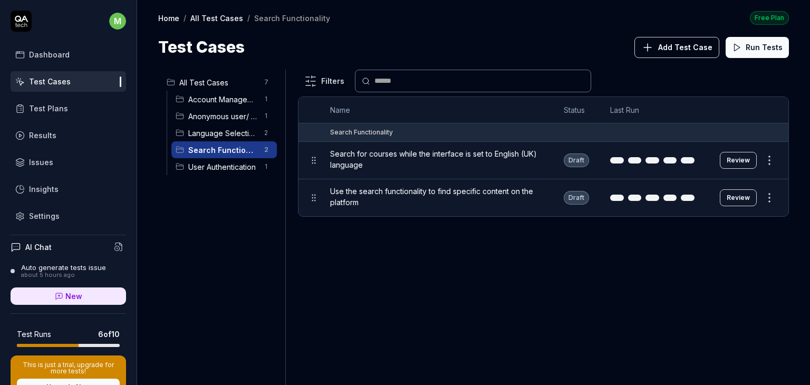
click at [222, 133] on span "Language Selection" at bounding box center [223, 133] width 70 height 11
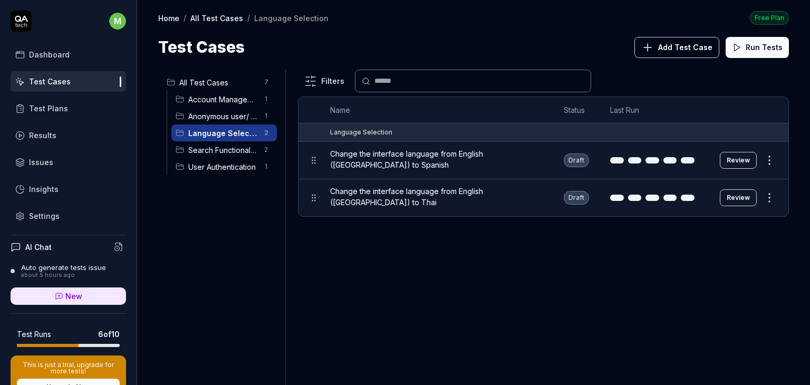
click at [226, 120] on span "Anonymous user/ View Course" at bounding box center [223, 116] width 70 height 11
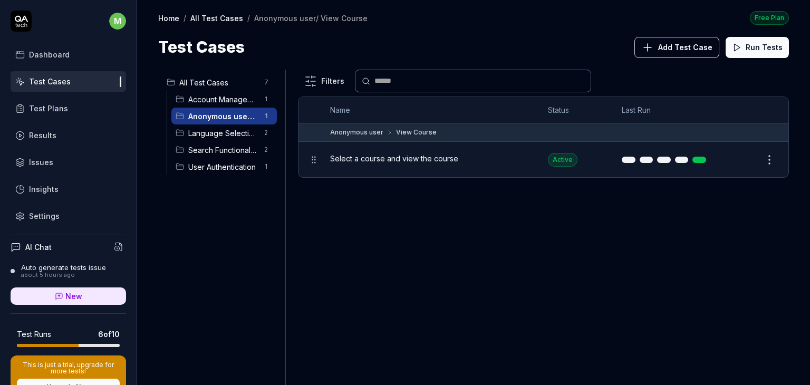
click at [226, 99] on span "Account Management" at bounding box center [223, 99] width 70 height 11
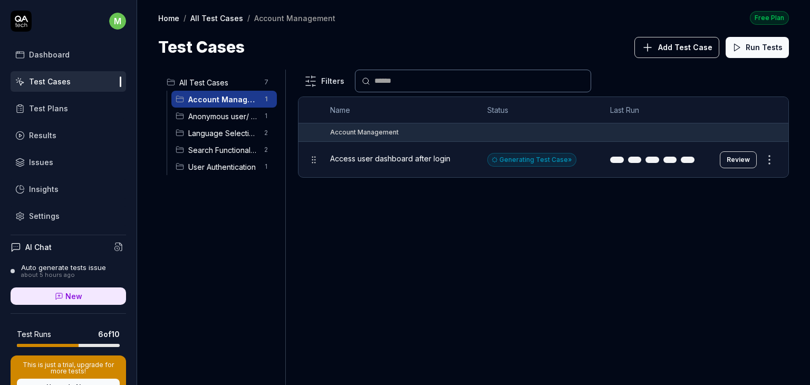
click at [215, 159] on div "User Authentication 1" at bounding box center [224, 166] width 106 height 17
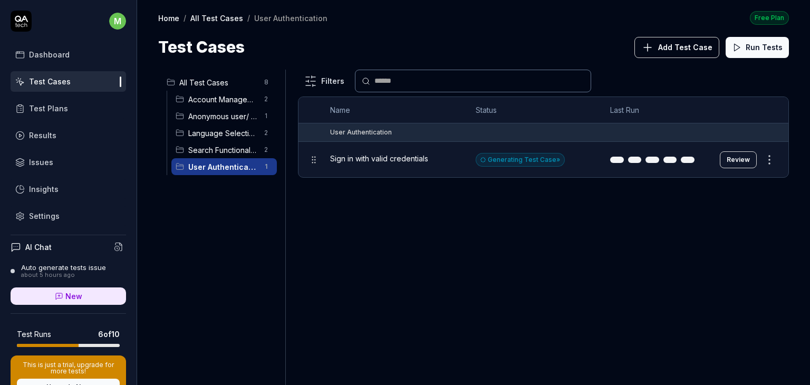
click at [220, 152] on span "Search Functionality" at bounding box center [223, 150] width 70 height 11
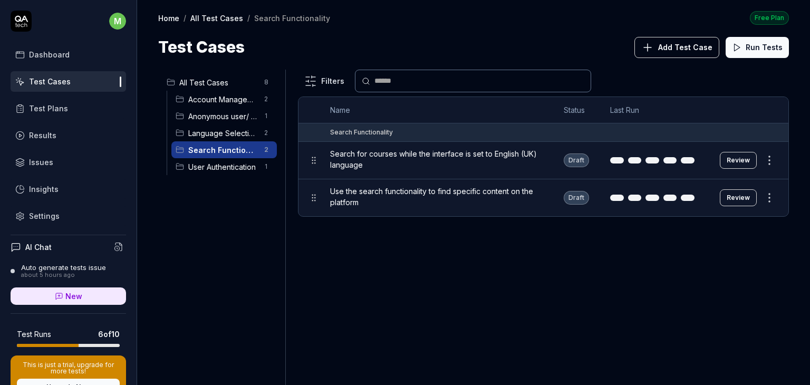
click at [213, 132] on span "Language Selection" at bounding box center [223, 133] width 70 height 11
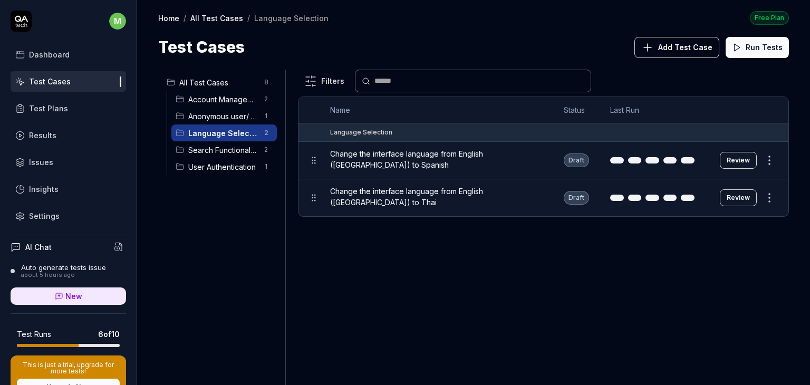
click at [223, 112] on span "Anonymous user/ View Course" at bounding box center [223, 116] width 70 height 11
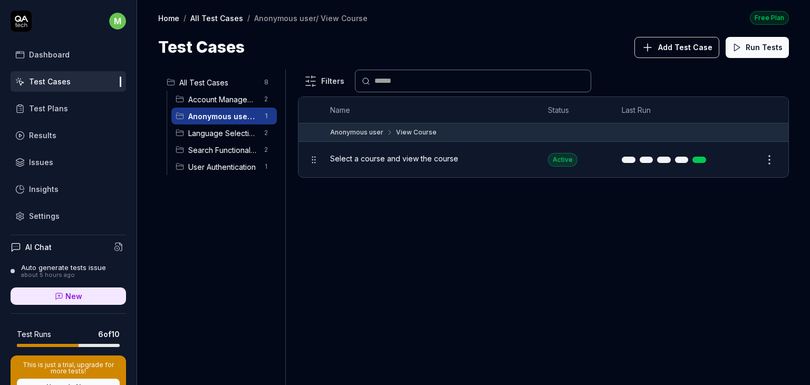
click at [224, 98] on span "Account Management" at bounding box center [223, 99] width 70 height 11
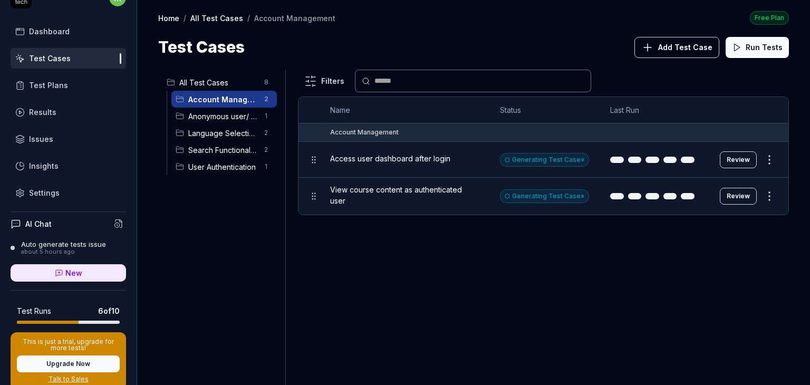
scroll to position [17, 0]
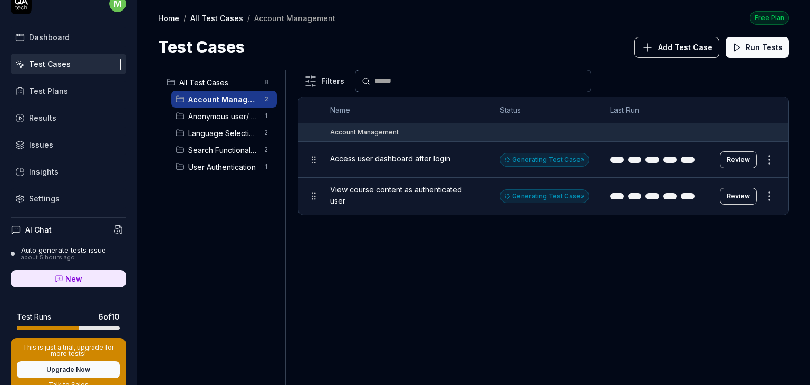
click at [53, 246] on div "Auto generate tests issue" at bounding box center [63, 250] width 85 height 8
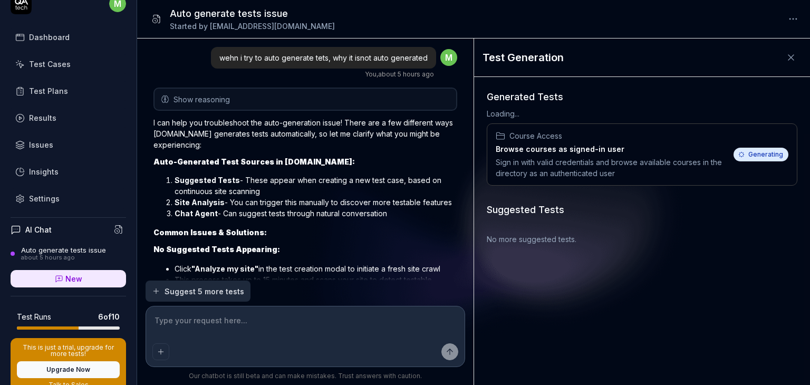
scroll to position [1939, 0]
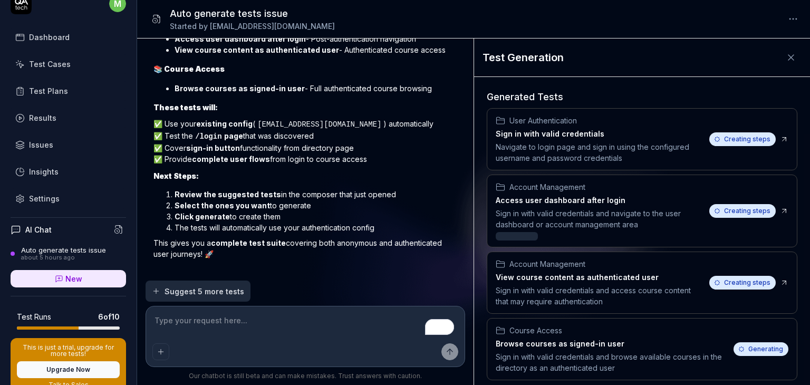
click at [244, 323] on textarea "To enrich screen reader interactions, please activate Accessibility in Grammarl…" at bounding box center [305, 326] width 306 height 26
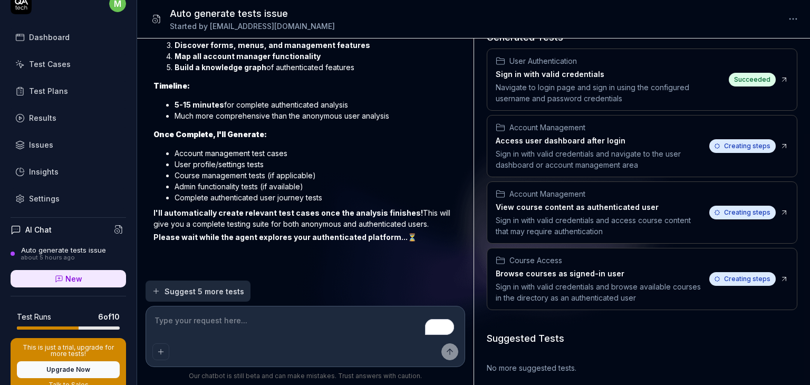
scroll to position [2427, 0]
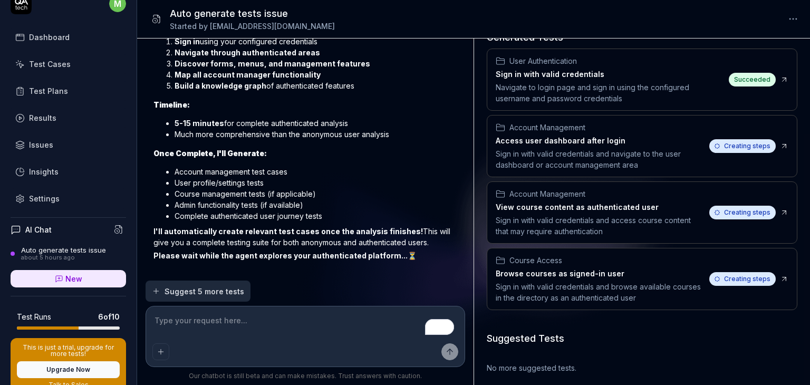
click at [50, 60] on div "Test Cases" at bounding box center [50, 64] width 42 height 11
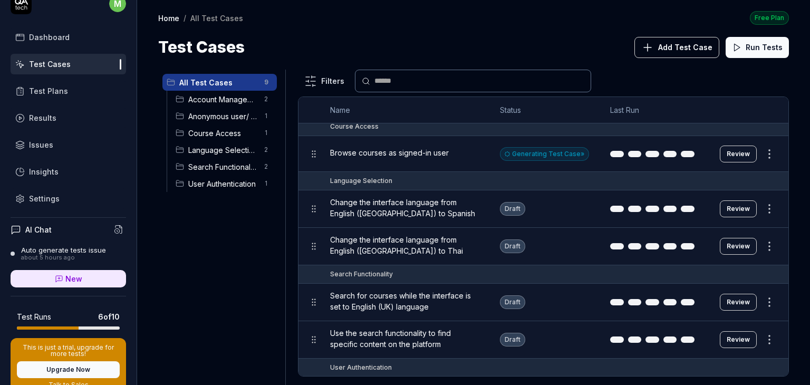
scroll to position [153, 0]
click at [230, 169] on span "Search Functionality" at bounding box center [223, 166] width 70 height 11
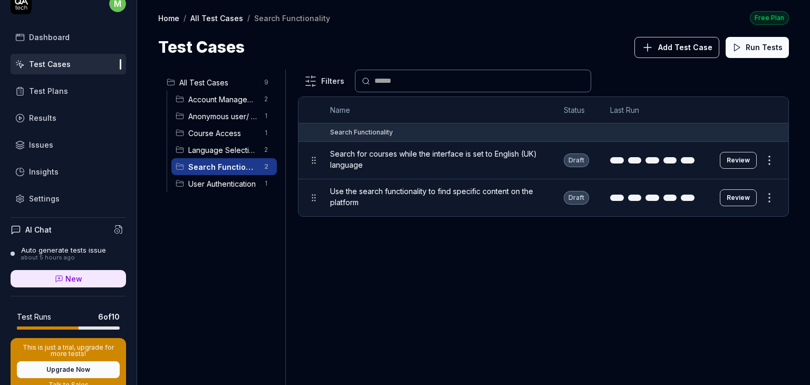
click at [228, 187] on span "User Authentication" at bounding box center [223, 183] width 70 height 11
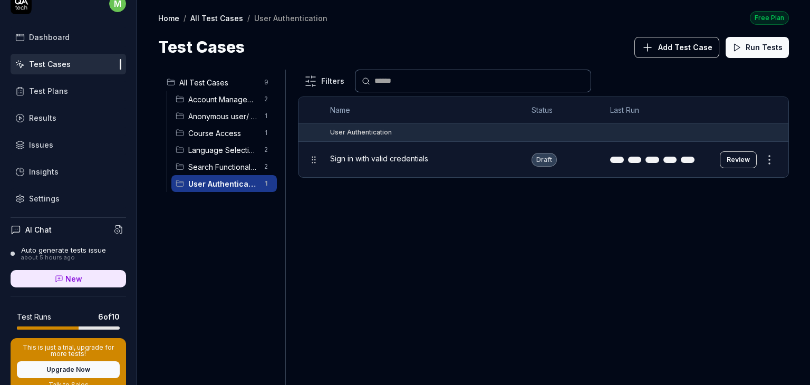
click at [213, 171] on span "Search Functionality" at bounding box center [223, 166] width 70 height 11
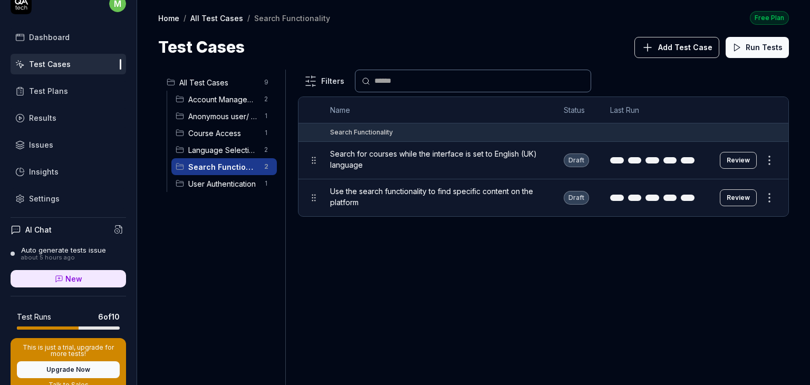
click at [213, 150] on span "Language Selection" at bounding box center [223, 150] width 70 height 11
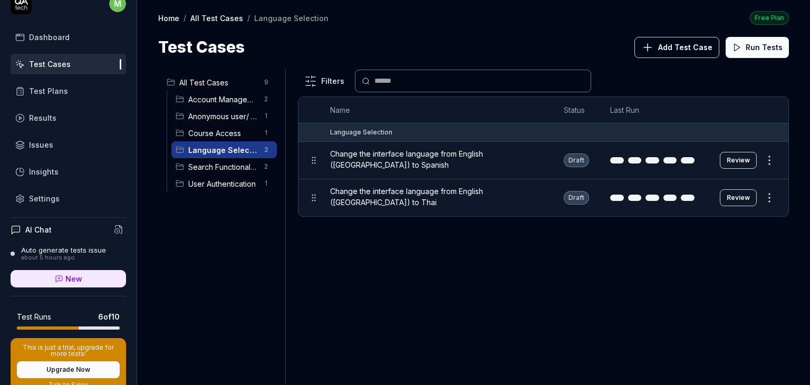
click at [213, 131] on span "Course Access" at bounding box center [223, 133] width 70 height 11
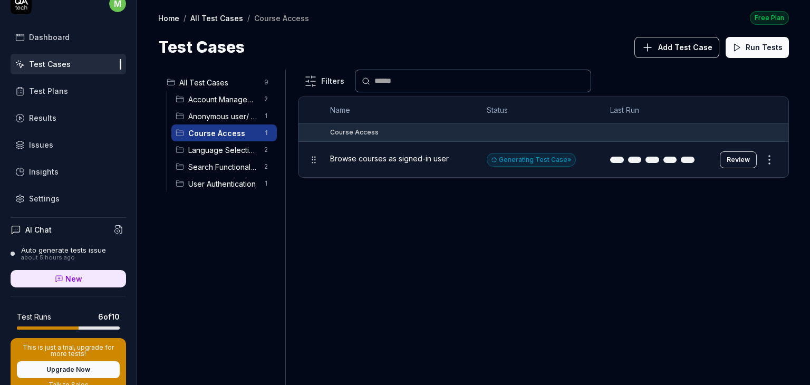
click at [386, 154] on span "Browse courses as signed-in user" at bounding box center [389, 158] width 119 height 11
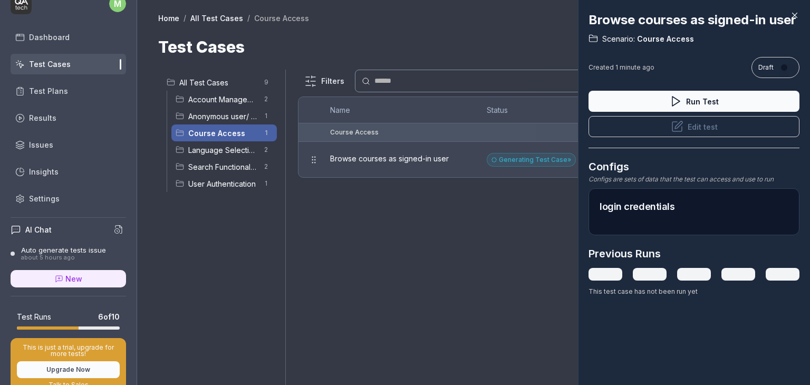
click at [697, 137] on button "Edit test" at bounding box center [694, 126] width 211 height 21
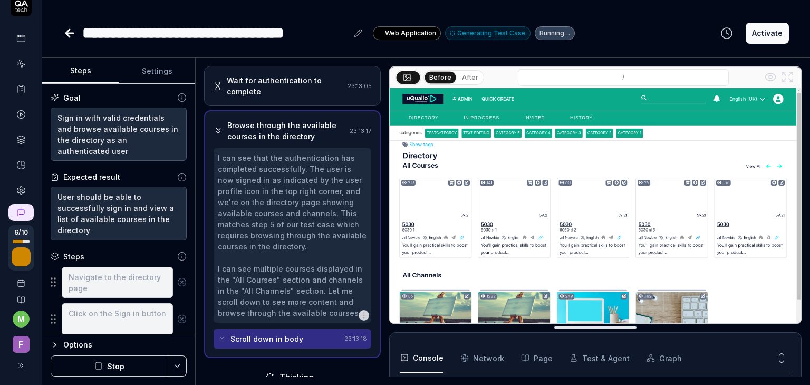
scroll to position [317, 0]
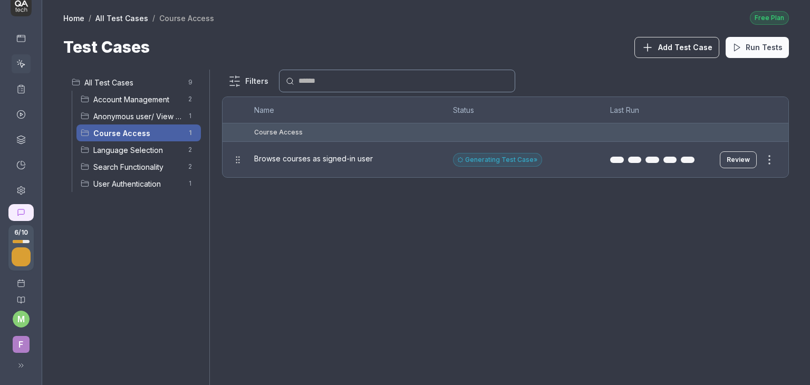
click at [482, 229] on div at bounding box center [405, 192] width 810 height 385
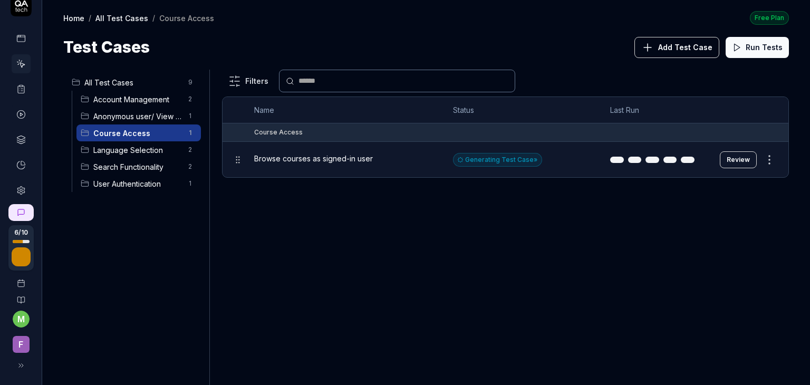
click at [129, 152] on span "Language Selection" at bounding box center [137, 150] width 89 height 11
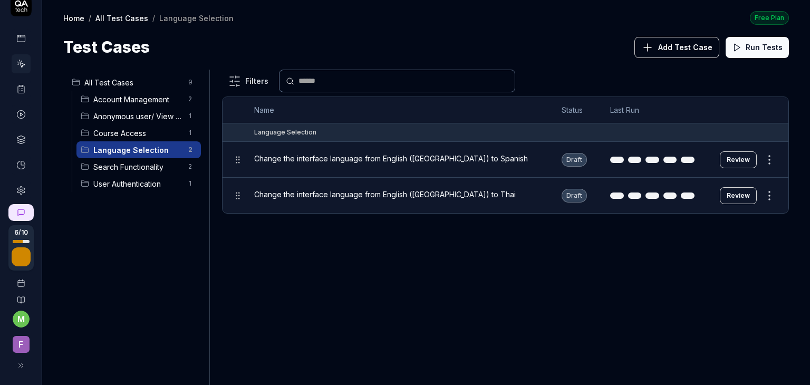
click at [137, 121] on div "Anonymous user/ View Course 1" at bounding box center [138, 116] width 124 height 17
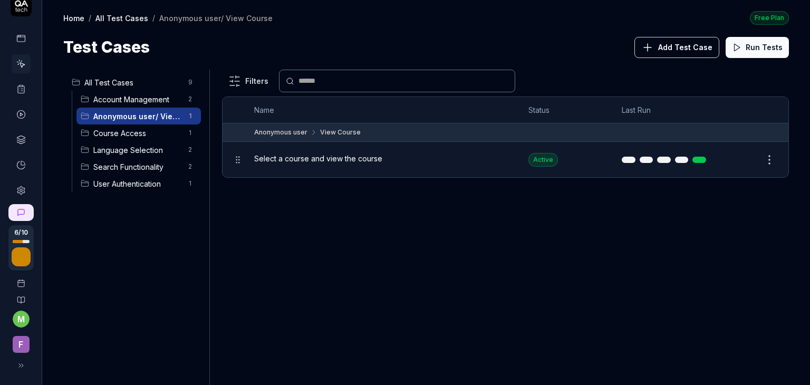
click at [143, 102] on span "Account Management" at bounding box center [137, 99] width 89 height 11
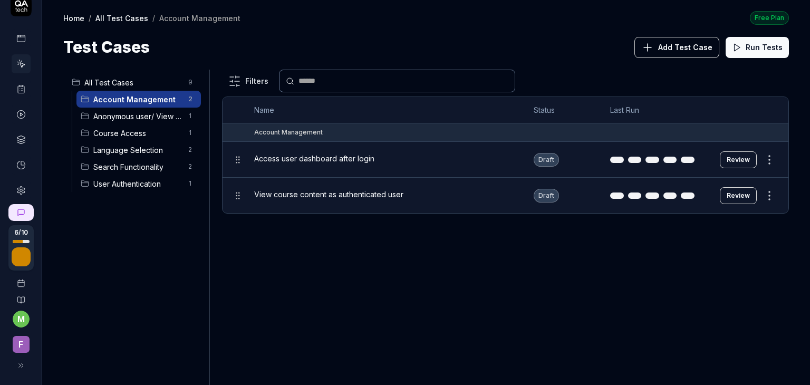
click at [133, 119] on span "Anonymous user/ View Course" at bounding box center [137, 116] width 89 height 11
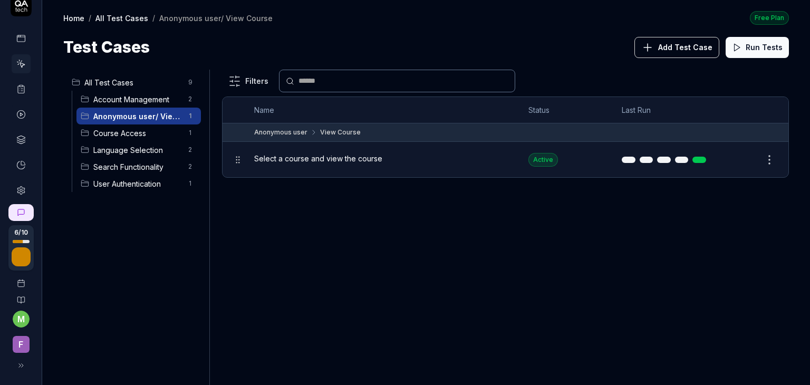
click at [137, 100] on span "Account Management" at bounding box center [137, 99] width 89 height 11
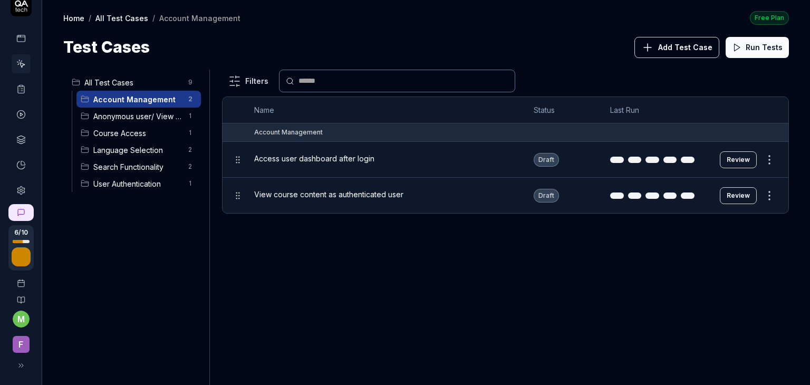
click at [348, 160] on span "Access user dashboard after login" at bounding box center [314, 158] width 120 height 11
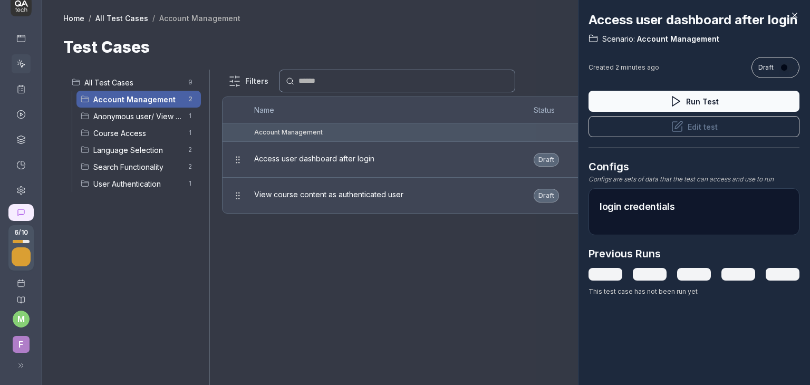
click at [689, 214] on h2 "login credentials" at bounding box center [694, 206] width 189 height 14
click at [634, 214] on h2 "login credentials" at bounding box center [694, 206] width 189 height 14
click at [691, 137] on button "Edit test" at bounding box center [694, 126] width 211 height 21
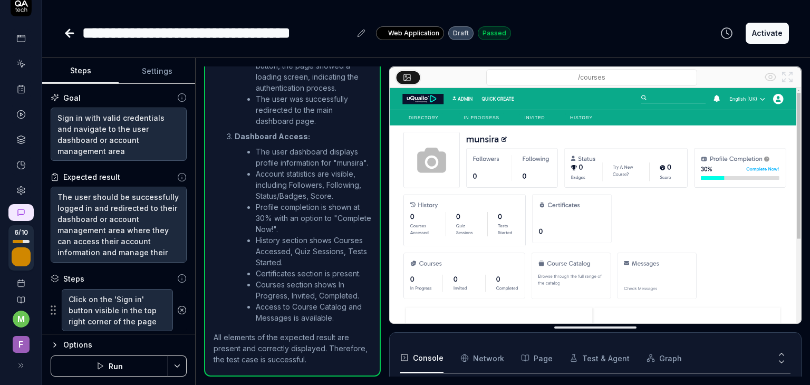
scroll to position [701, 0]
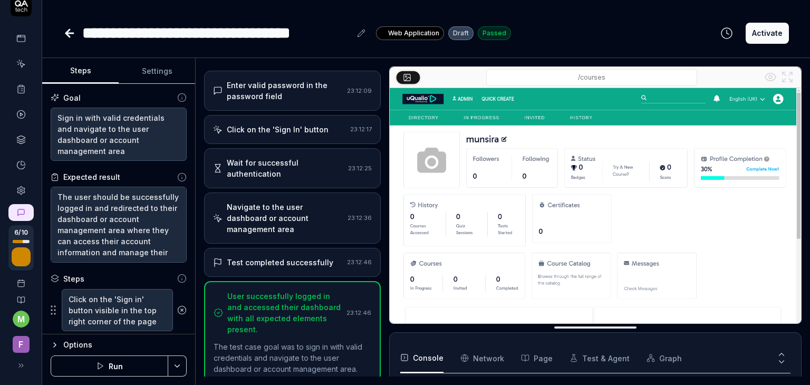
scroll to position [95, 0]
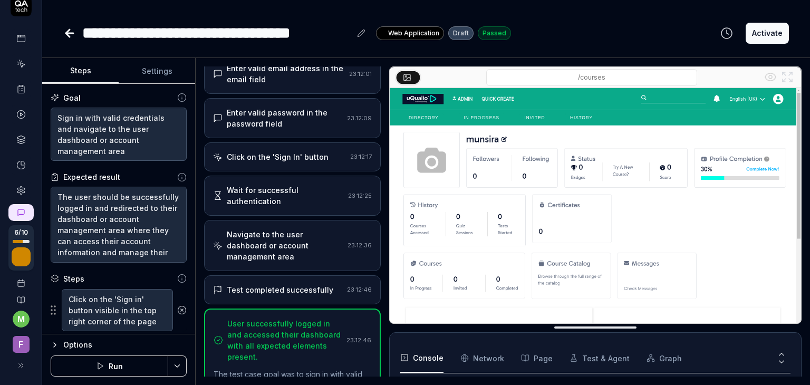
click at [16, 60] on icon at bounding box center [20, 63] width 9 height 9
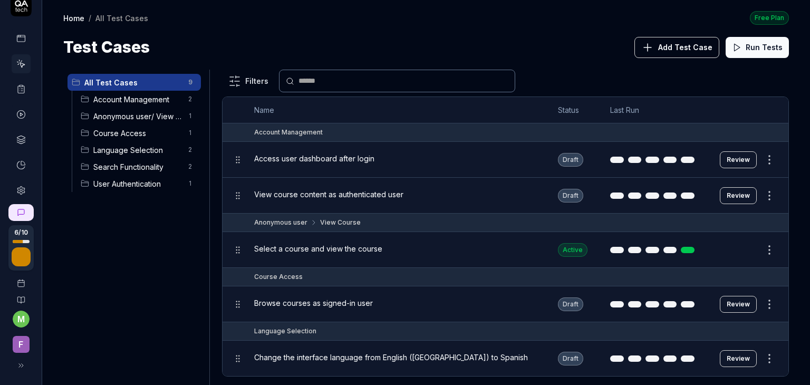
click at [17, 365] on icon at bounding box center [21, 365] width 8 height 8
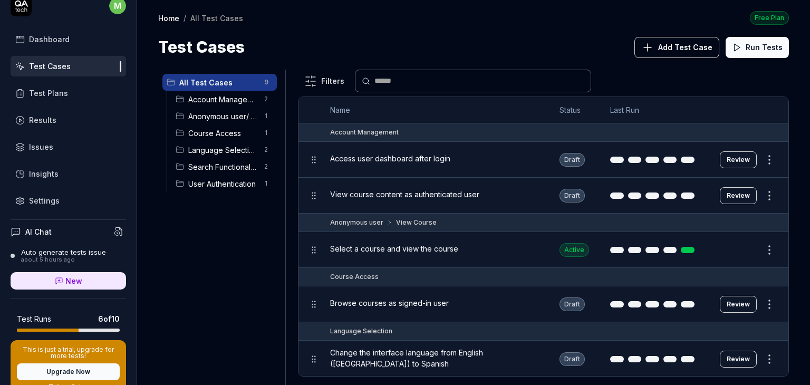
click at [44, 254] on div "Auto generate tests issue" at bounding box center [63, 252] width 85 height 8
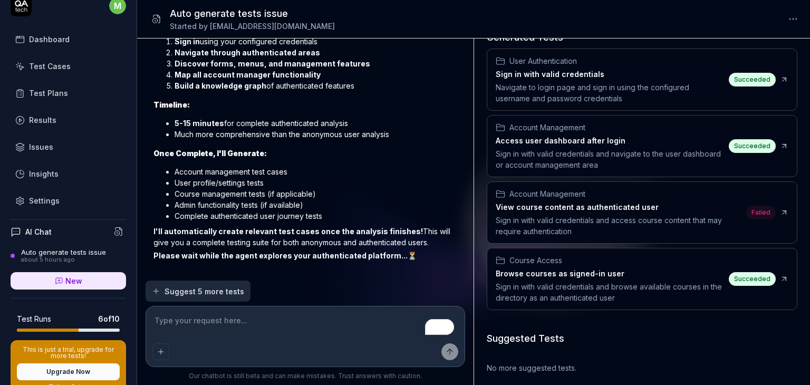
scroll to position [59, 0]
click at [555, 215] on div "Sign in with valid credentials and access course content that may require authe…" at bounding box center [619, 226] width 246 height 22
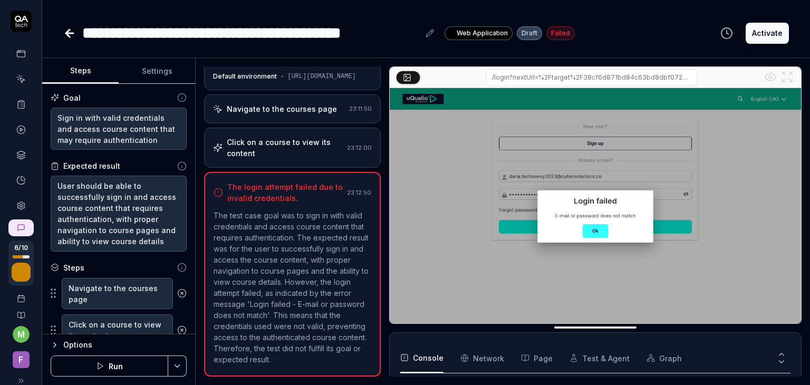
scroll to position [901, 0]
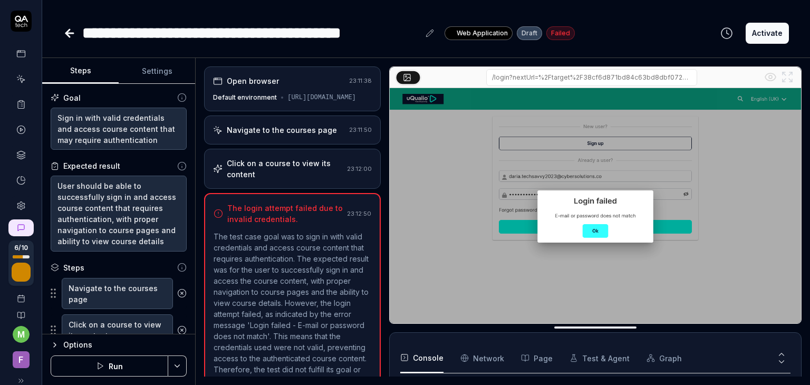
click at [276, 136] on div "Navigate to the courses page" at bounding box center [282, 129] width 110 height 11
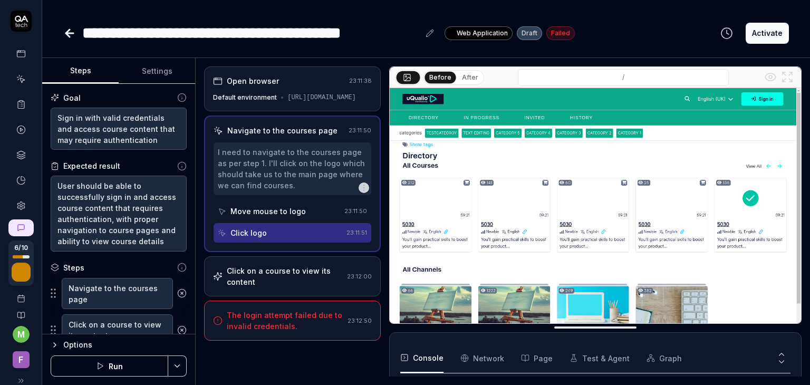
click at [272, 282] on div "Click on a course to view its content" at bounding box center [285, 276] width 116 height 22
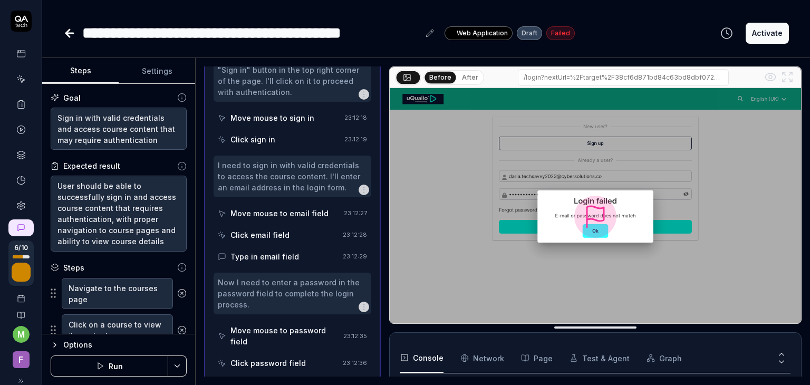
scroll to position [372, 0]
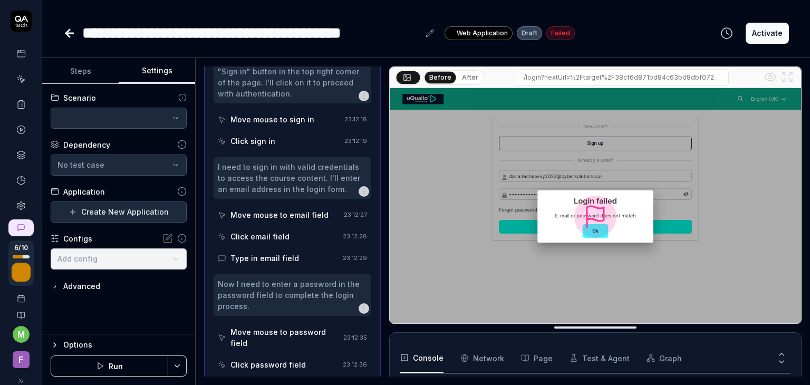
click at [159, 66] on button "Settings" at bounding box center [157, 71] width 76 height 25
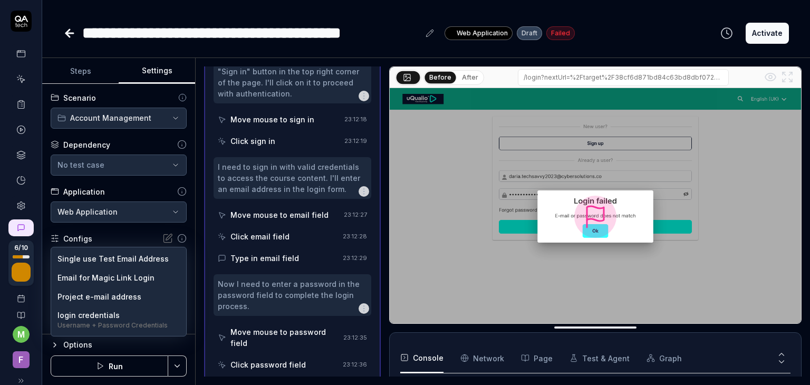
click at [127, 258] on body "**********" at bounding box center [405, 192] width 810 height 385
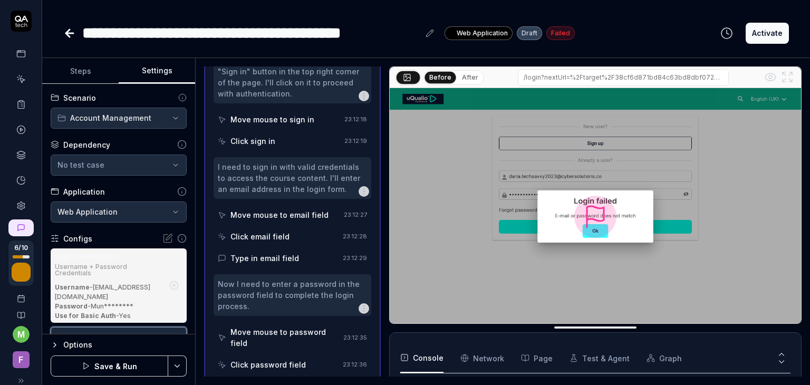
scroll to position [45, 0]
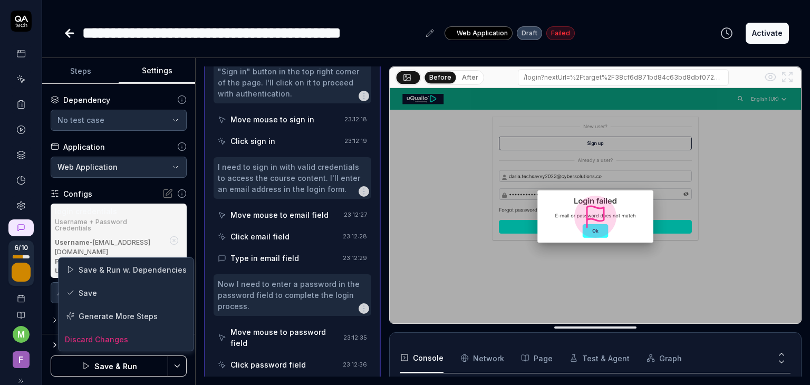
click at [171, 365] on html "**********" at bounding box center [405, 192] width 810 height 385
click at [96, 293] on div "Save" at bounding box center [126, 292] width 135 height 23
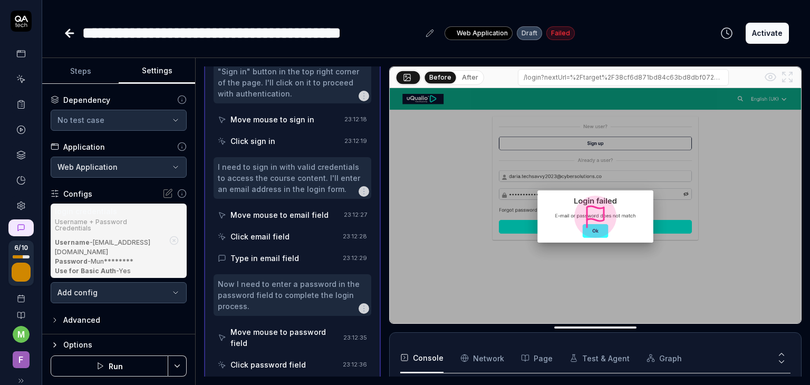
click at [132, 363] on button "Run" at bounding box center [110, 366] width 118 height 21
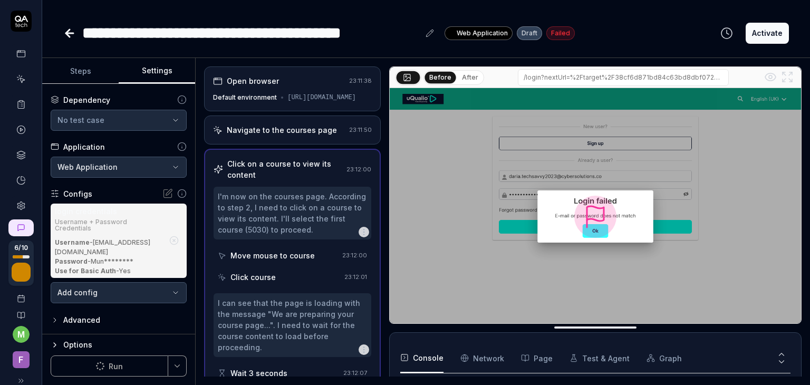
click at [245, 102] on div "Default environment" at bounding box center [245, 97] width 64 height 9
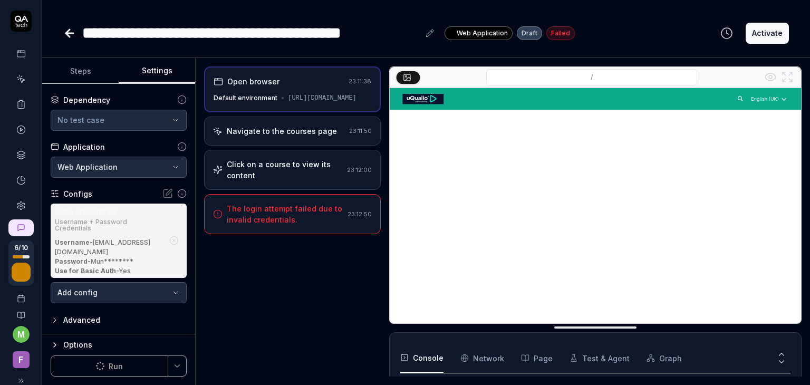
click at [307, 137] on div "Navigate to the courses page" at bounding box center [282, 131] width 110 height 11
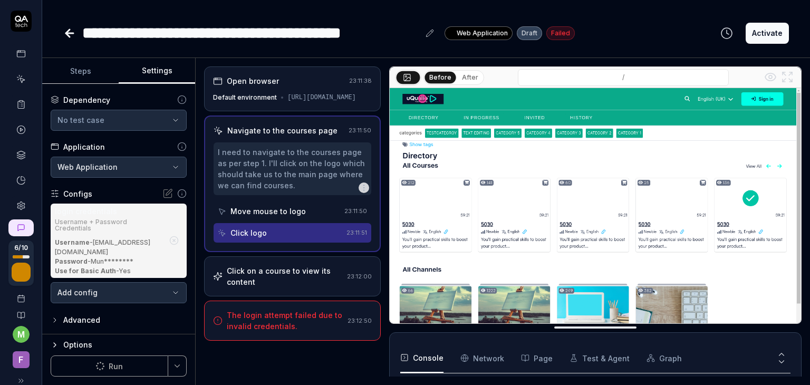
click at [268, 287] on div "Click on a course to view its content" at bounding box center [285, 276] width 116 height 22
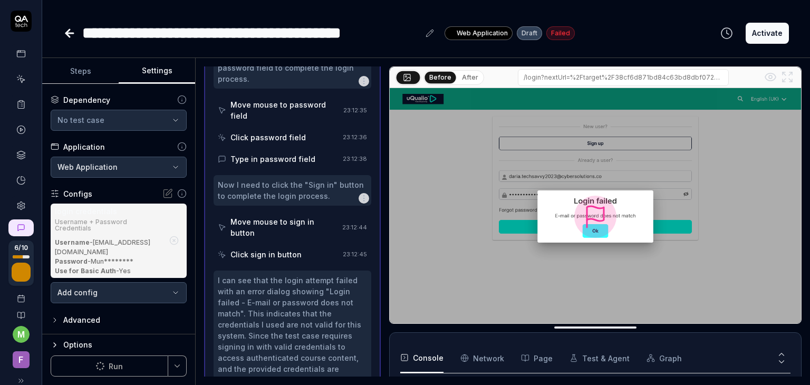
scroll to position [597, 0]
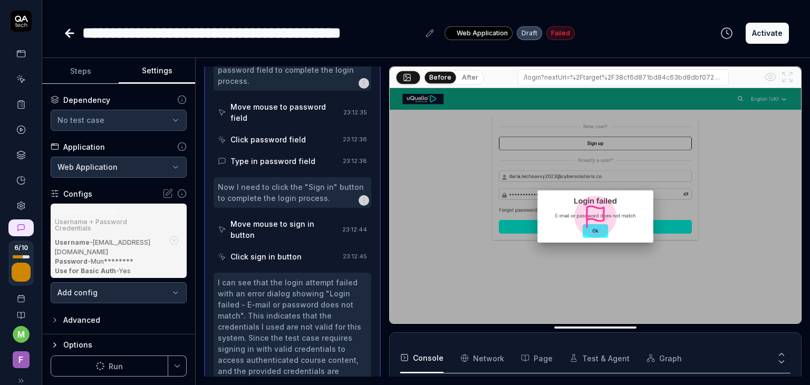
click at [56, 346] on icon "button" at bounding box center [55, 345] width 8 height 8
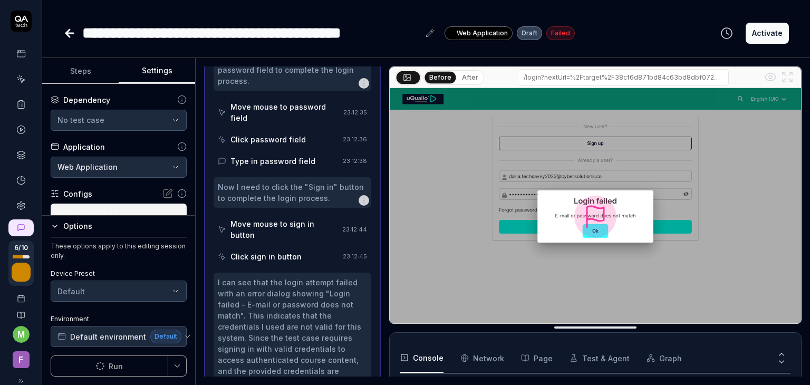
click at [18, 75] on icon at bounding box center [20, 78] width 9 height 9
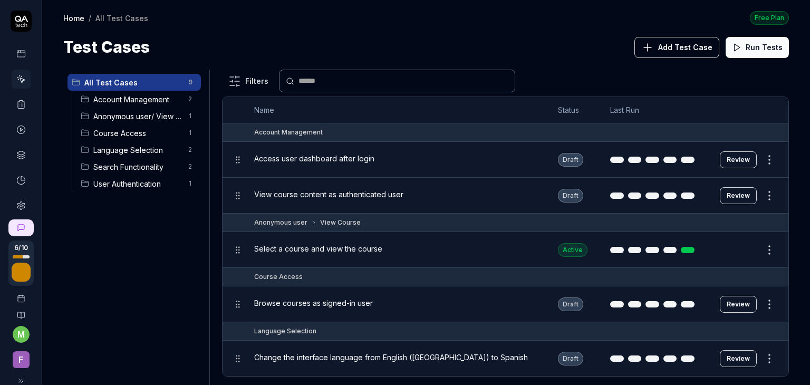
scroll to position [15, 0]
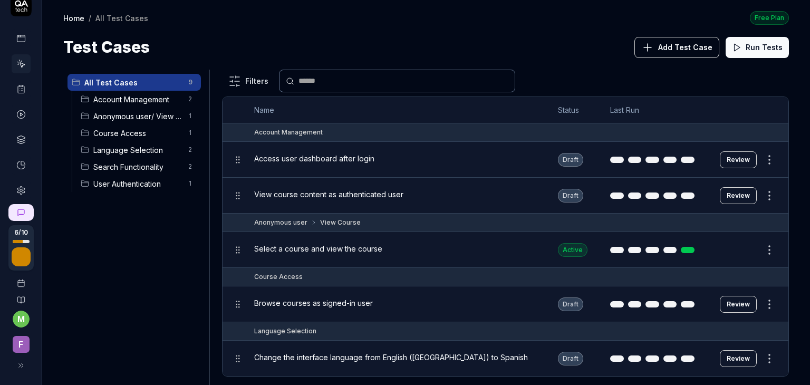
click at [17, 363] on icon at bounding box center [21, 365] width 8 height 8
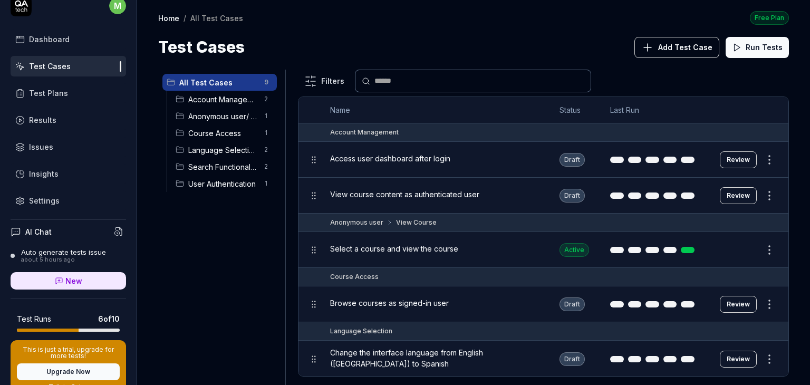
click at [49, 253] on div "Auto generate tests issue" at bounding box center [63, 252] width 85 height 8
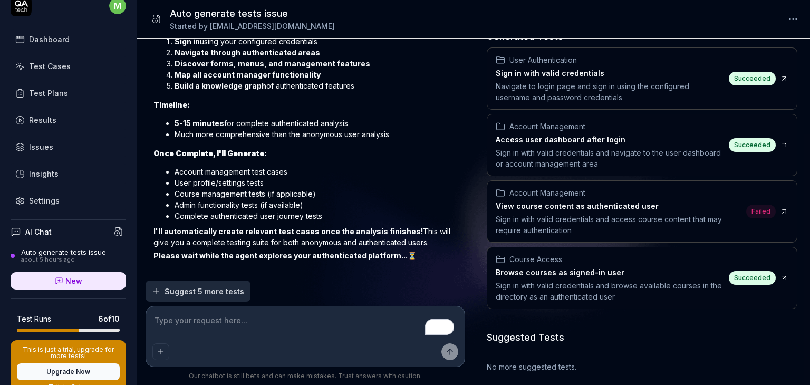
scroll to position [60, 0]
click at [51, 93] on div "Test Plans" at bounding box center [48, 93] width 39 height 11
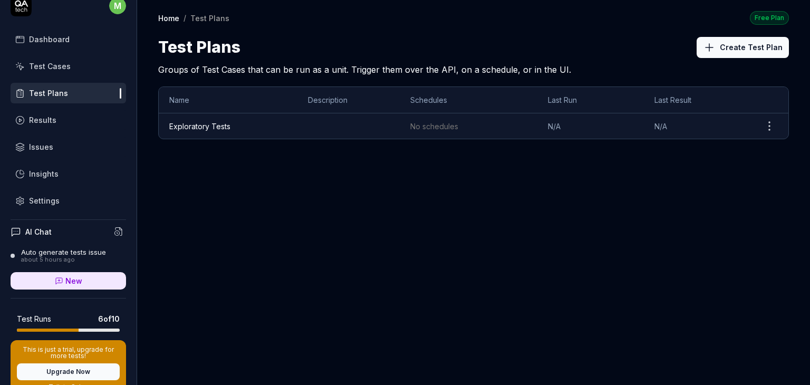
click at [222, 122] on link "Exploratory Tests" at bounding box center [199, 126] width 61 height 9
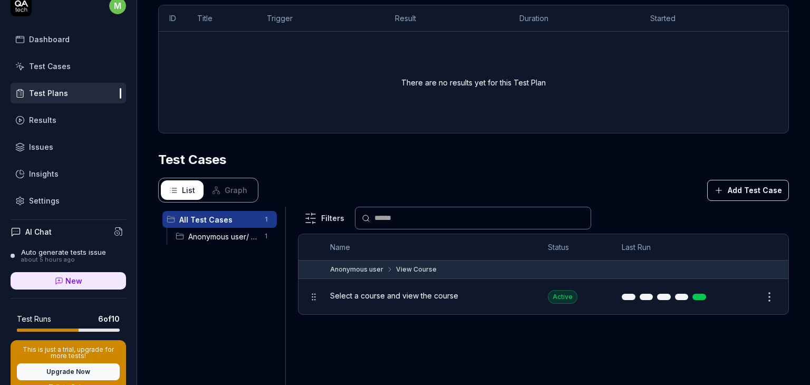
scroll to position [235, 0]
click at [751, 187] on button "Add Test Case" at bounding box center [748, 190] width 82 height 21
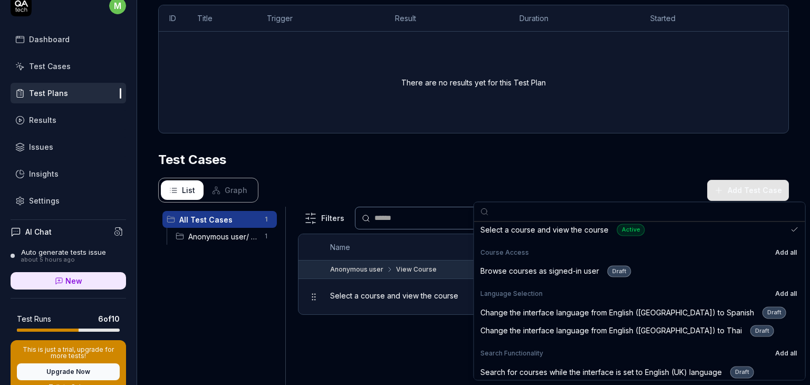
scroll to position [0, 0]
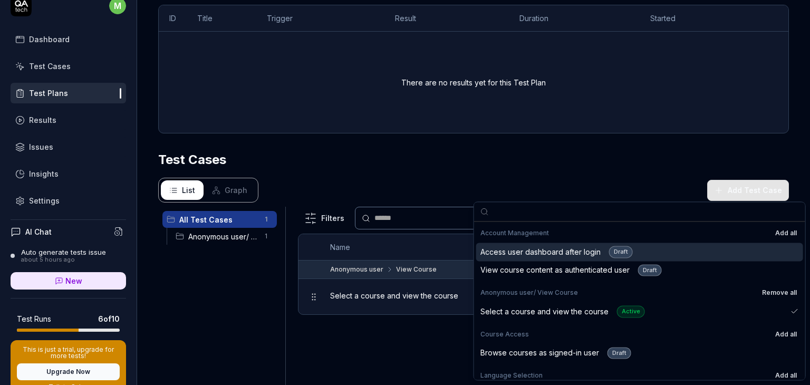
click at [773, 232] on button "Add all" at bounding box center [786, 233] width 26 height 13
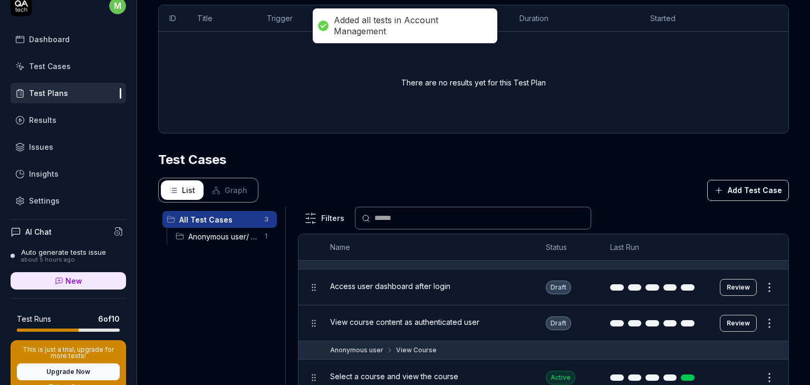
click at [337, 172] on section "Test Cases List Graph Add Test Case All Test Cases 3 Anonymous user/ View Cours…" at bounding box center [473, 310] width 631 height 320
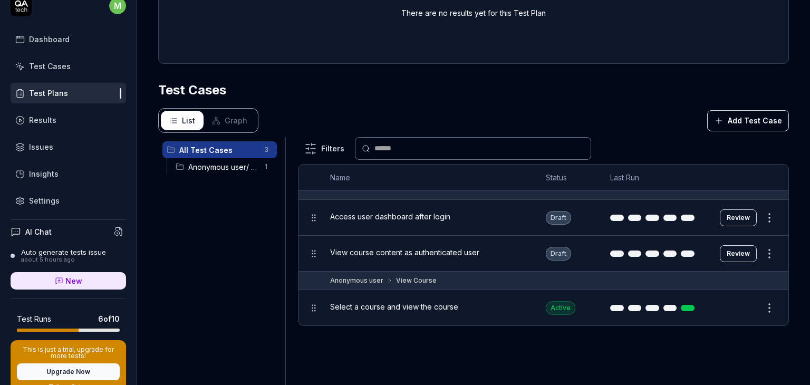
scroll to position [304, 0]
click at [225, 169] on span "Anonymous user/ View Course" at bounding box center [223, 167] width 70 height 11
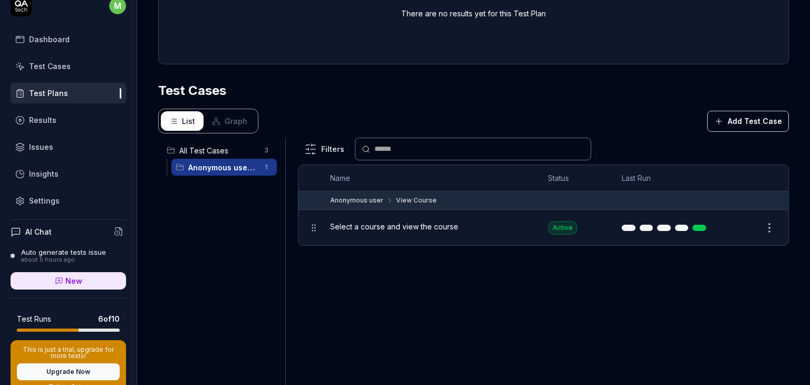
click at [230, 147] on span "All Test Cases" at bounding box center [218, 150] width 79 height 11
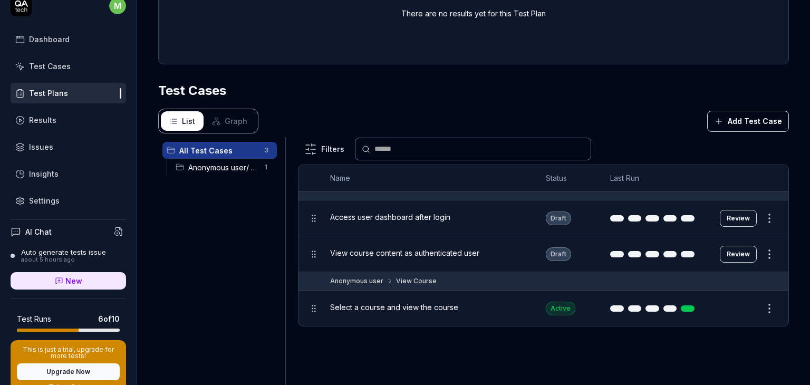
click at [732, 127] on button "Add Test Case" at bounding box center [748, 121] width 82 height 21
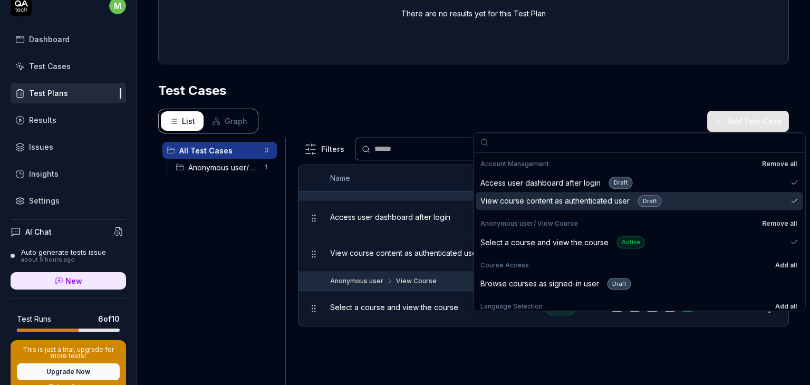
scroll to position [32, 0]
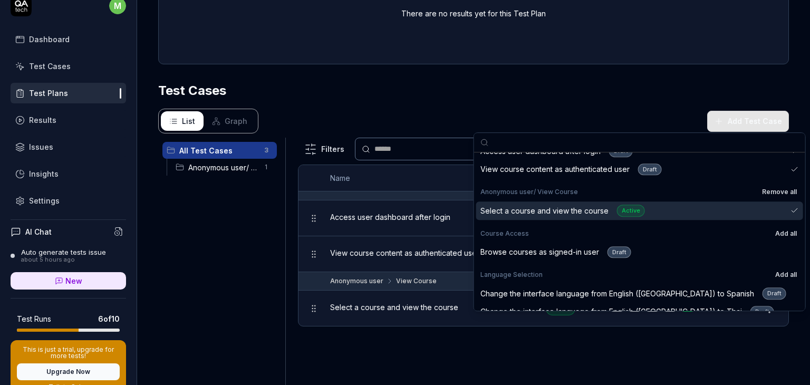
click at [773, 232] on button "Add all" at bounding box center [786, 233] width 26 height 13
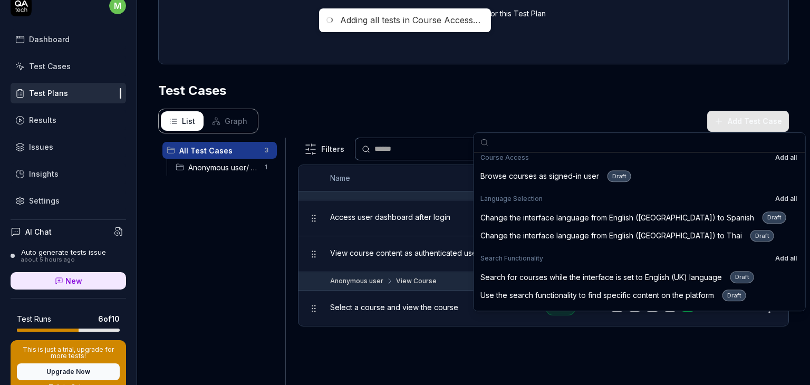
scroll to position [111, 0]
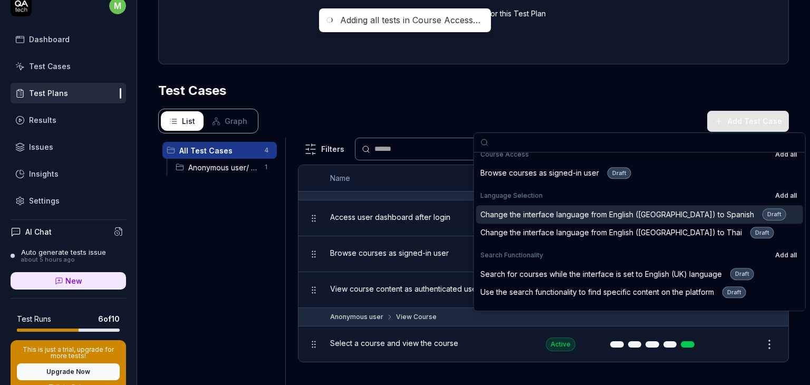
click at [773, 193] on button "Add all" at bounding box center [786, 195] width 26 height 13
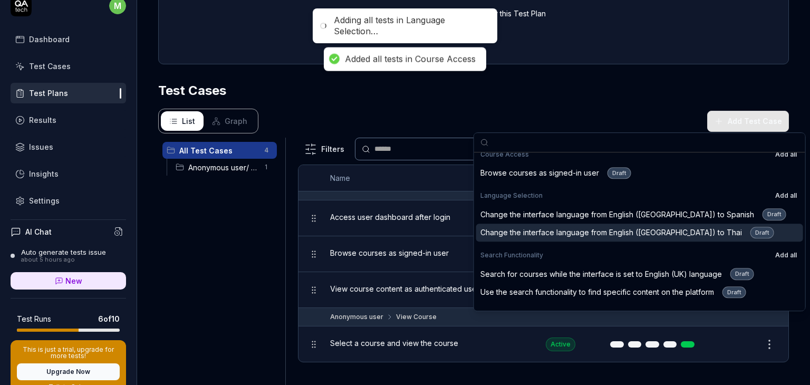
click at [773, 254] on button "Add all" at bounding box center [786, 255] width 26 height 13
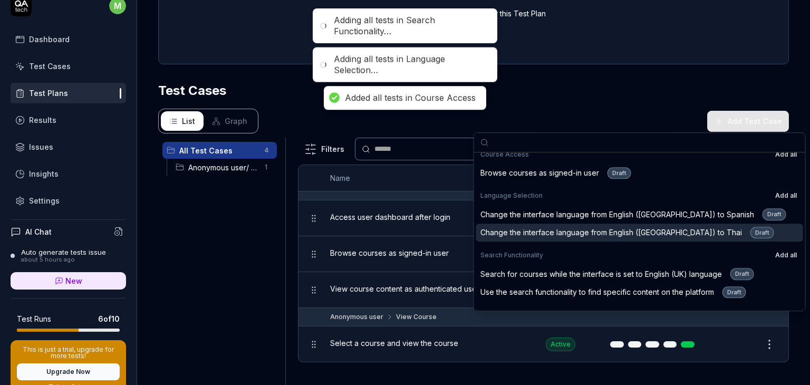
scroll to position [143, 0]
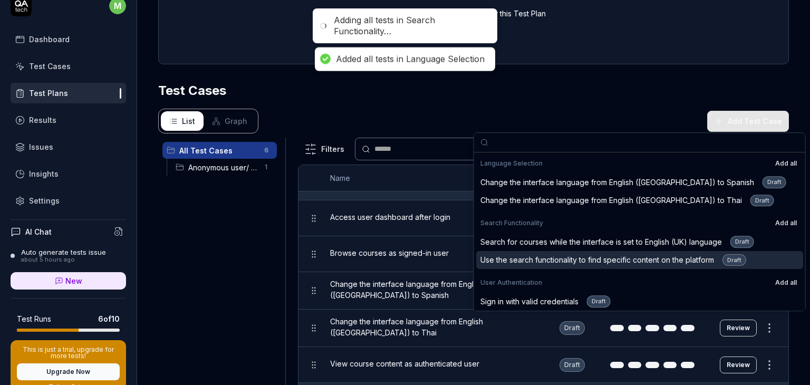
click at [773, 279] on button "Add all" at bounding box center [786, 282] width 26 height 13
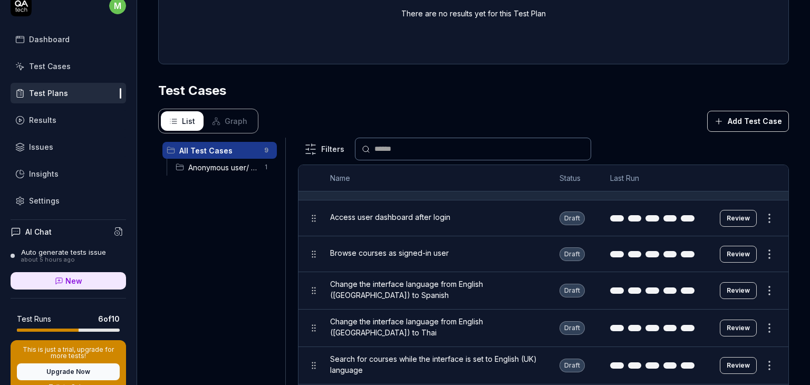
click at [629, 81] on div "Test Cases" at bounding box center [473, 90] width 631 height 19
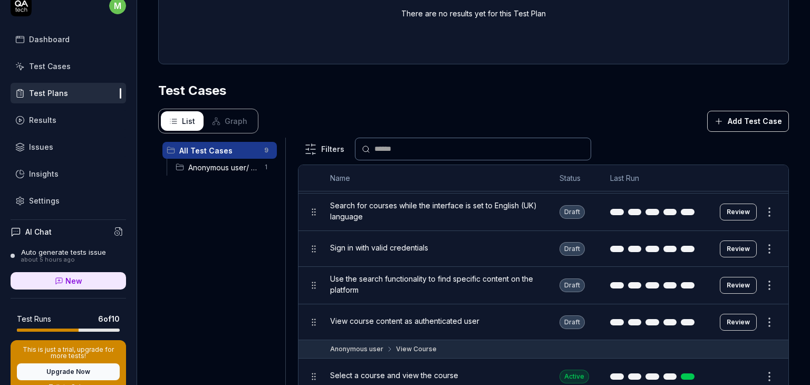
scroll to position [341, 0]
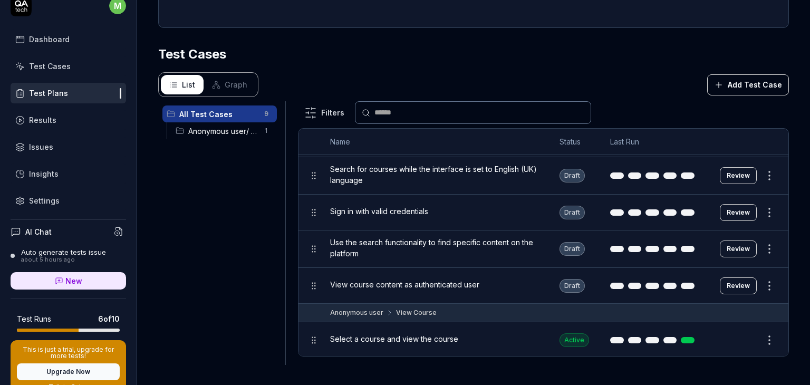
click at [224, 129] on span "Anonymous user/ View Course" at bounding box center [223, 131] width 70 height 11
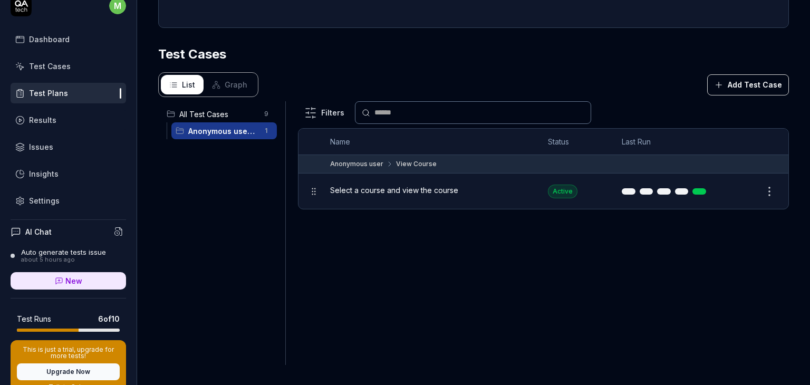
scroll to position [0, 0]
click at [224, 115] on span "All Test Cases" at bounding box center [218, 114] width 79 height 11
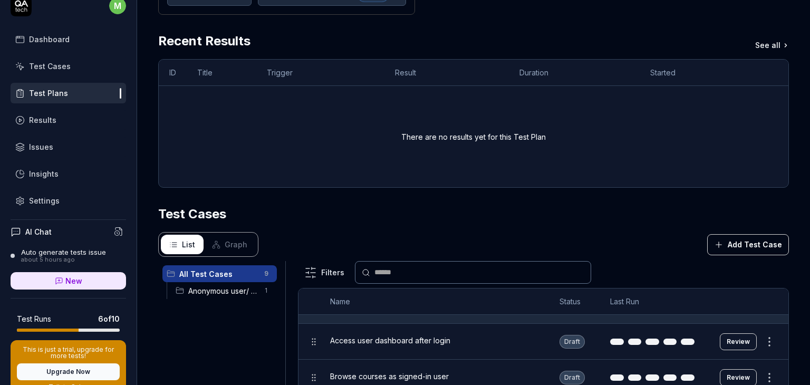
scroll to position [180, 0]
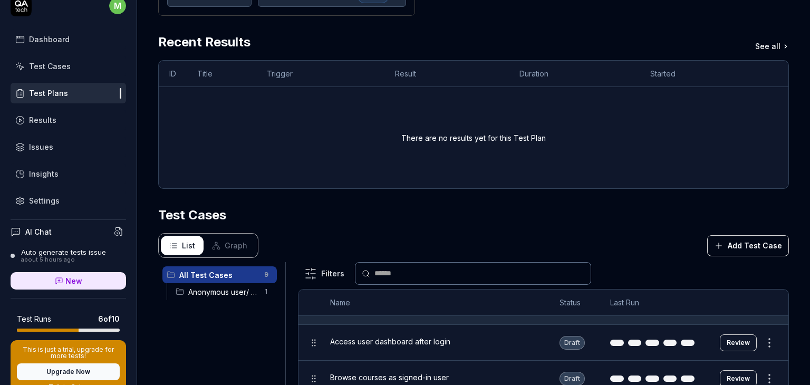
click at [57, 66] on div "Test Cases" at bounding box center [50, 66] width 42 height 11
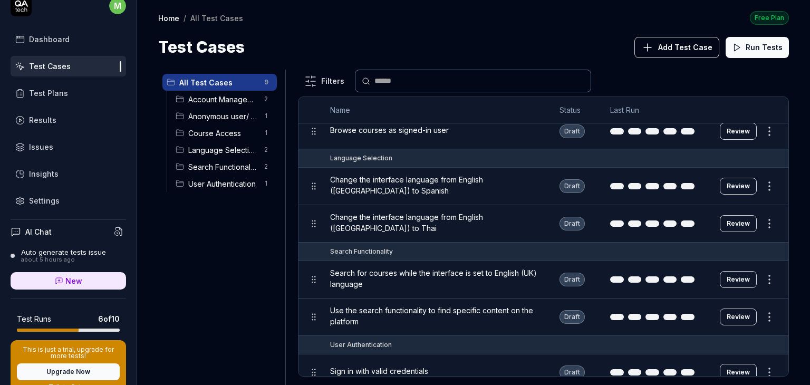
scroll to position [133, 0]
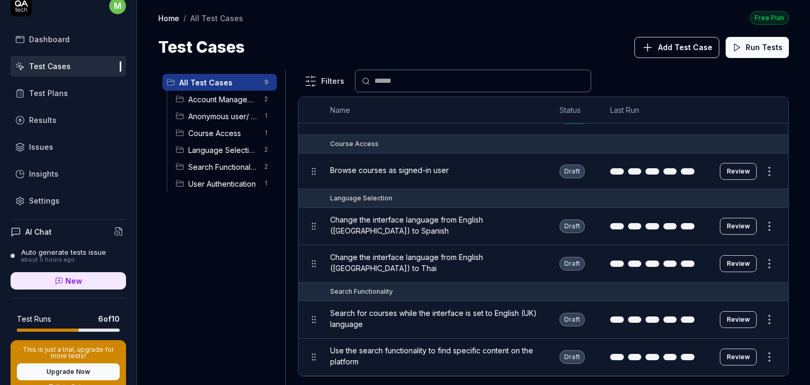
click at [433, 168] on span "Browse courses as signed-in user" at bounding box center [389, 170] width 119 height 11
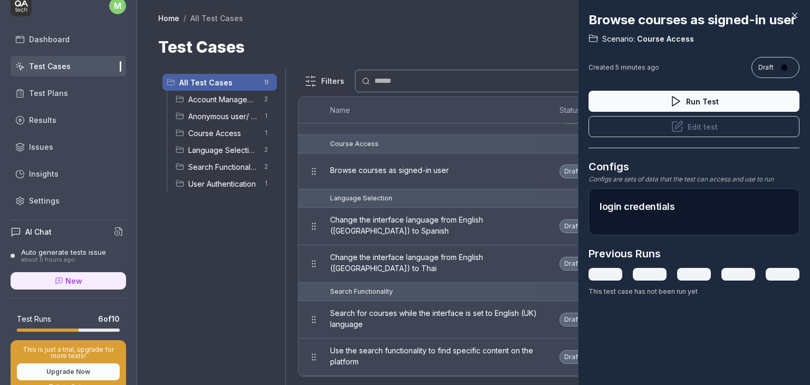
click at [798, 19] on icon at bounding box center [794, 15] width 9 height 9
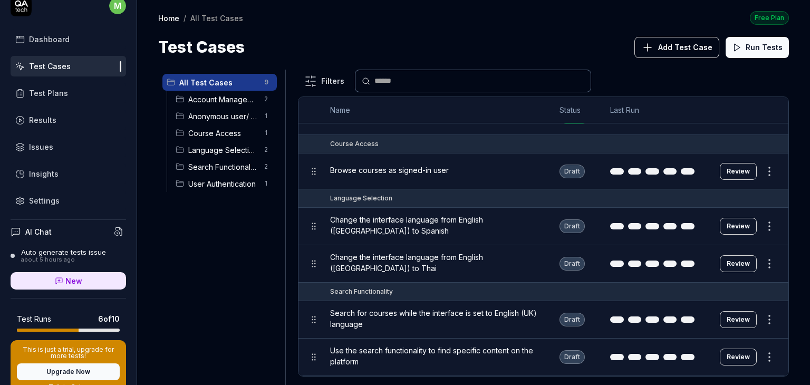
click at [57, 66] on div "Test Cases" at bounding box center [50, 66] width 42 height 11
click at [40, 256] on div "about 5 hours ago" at bounding box center [63, 259] width 85 height 7
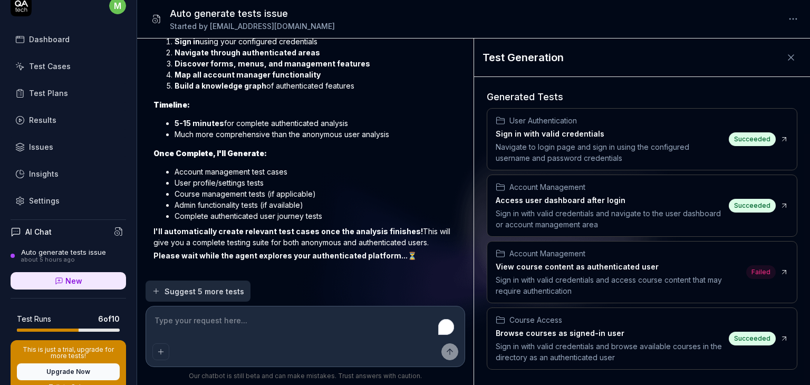
scroll to position [60, 0]
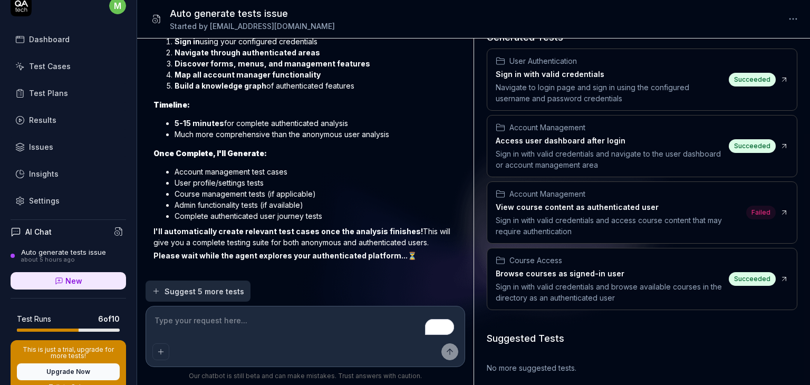
click at [581, 215] on div "Sign in with valid credentials and access course content that may require authe…" at bounding box center [619, 226] width 246 height 22
type textarea "*"
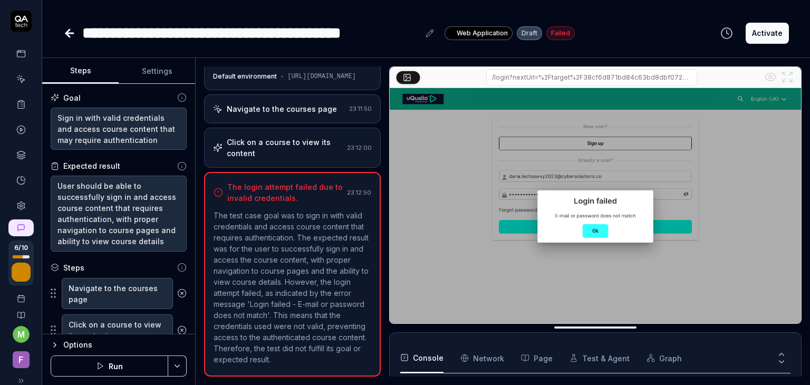
scroll to position [30, 0]
click at [103, 369] on icon "button" at bounding box center [100, 366] width 8 height 8
type textarea "*"
click at [21, 76] on icon at bounding box center [21, 76] width 1 height 1
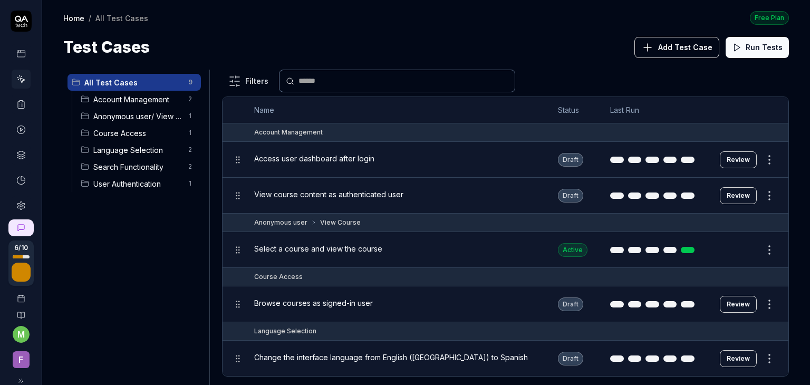
click at [764, 157] on html "6 / 10 m F Home / All Test Cases Free Plan Home / All Test Cases Free Plan Test…" at bounding box center [405, 192] width 810 height 385
click at [596, 72] on html "6 / 10 m F Home / All Test Cases Free Plan Home / All Test Cases Free Plan Test…" at bounding box center [405, 192] width 810 height 385
